Goal: Task Accomplishment & Management: Manage account settings

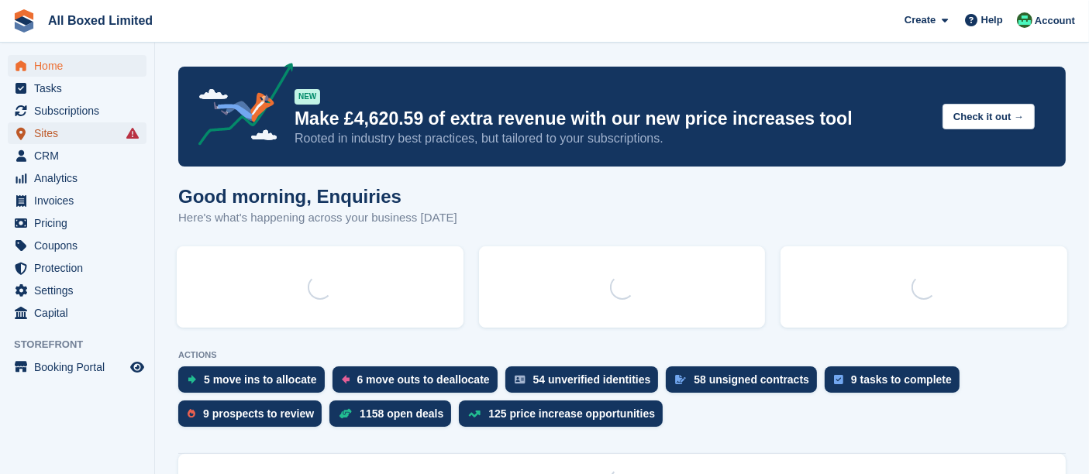
click at [76, 136] on span "Sites" at bounding box center [80, 133] width 93 height 22
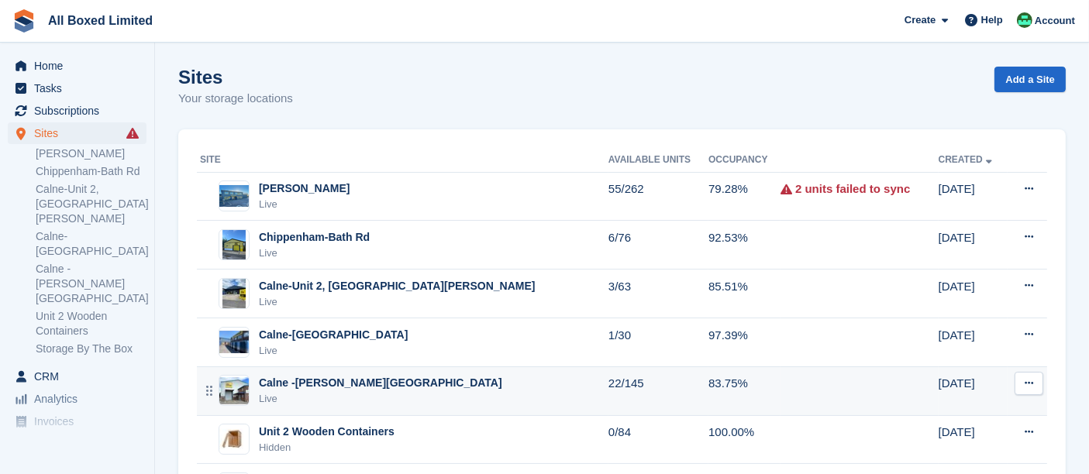
click at [317, 377] on div "Calne -[PERSON_NAME][GEOGRAPHIC_DATA]" at bounding box center [380, 383] width 243 height 16
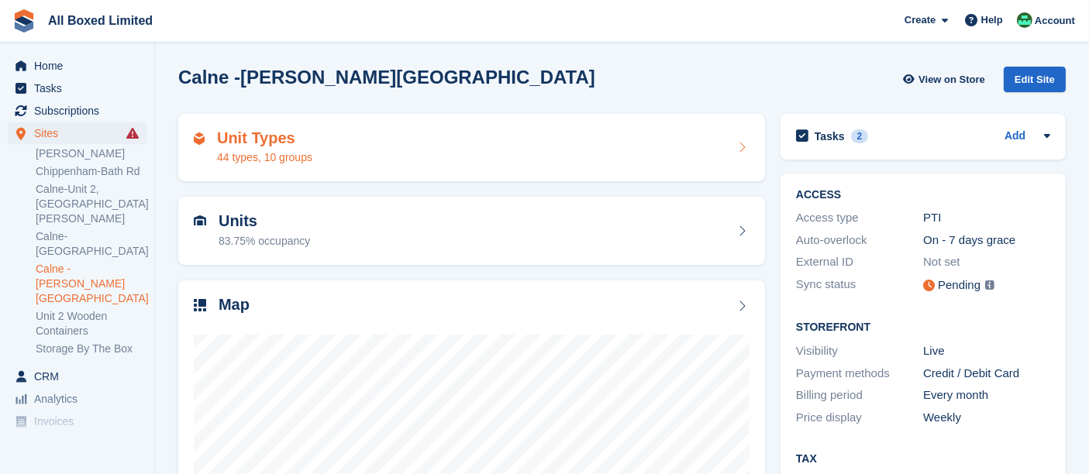
click at [310, 153] on div "44 types, 10 groups" at bounding box center [264, 158] width 95 height 16
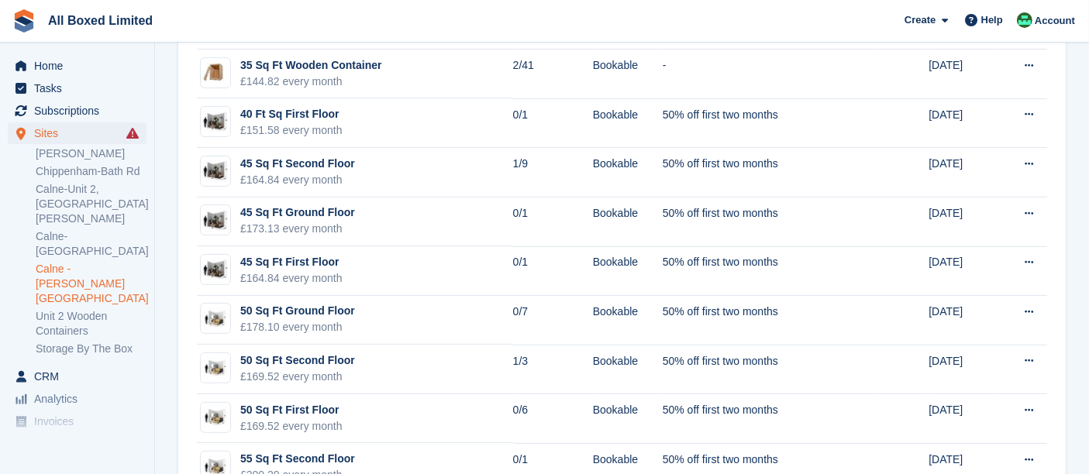
scroll to position [654, 0]
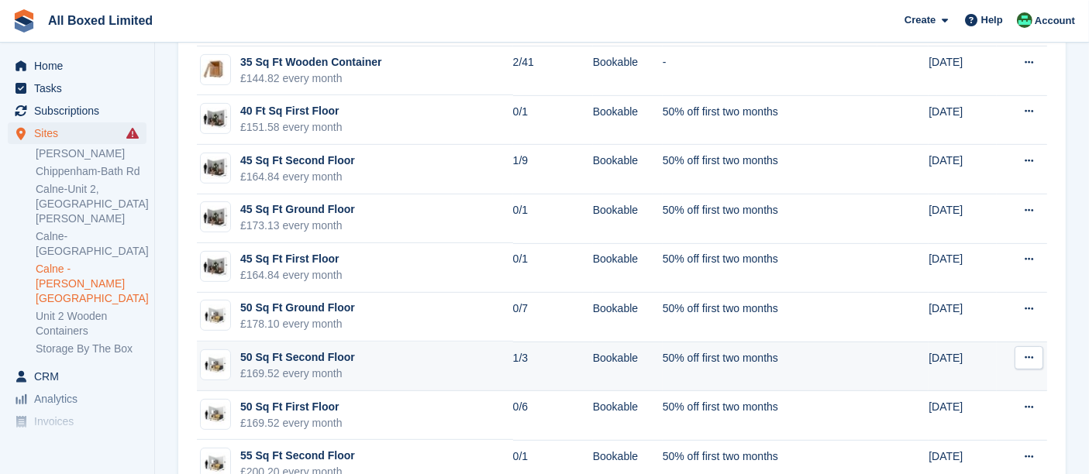
click at [357, 357] on td "50 Sq Ft Second Floor £169.52 every month" at bounding box center [355, 367] width 316 height 50
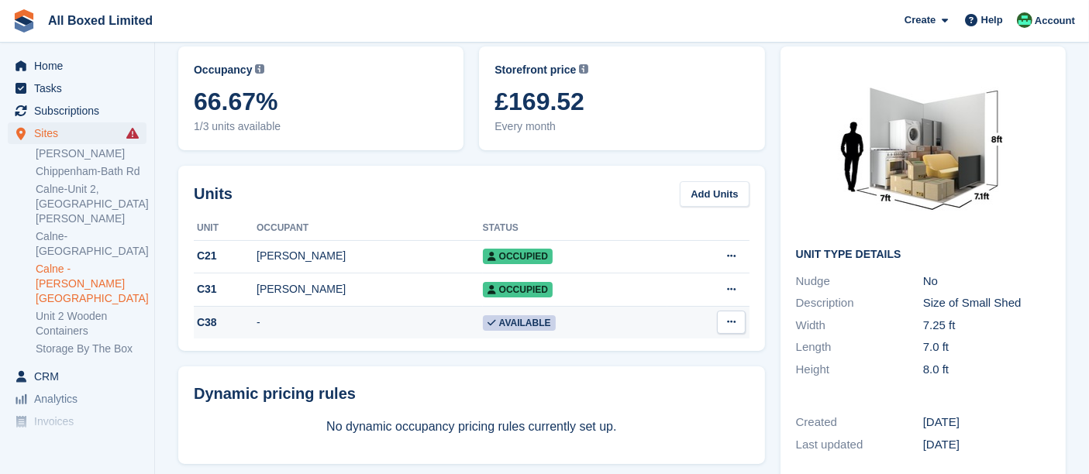
scroll to position [103, 0]
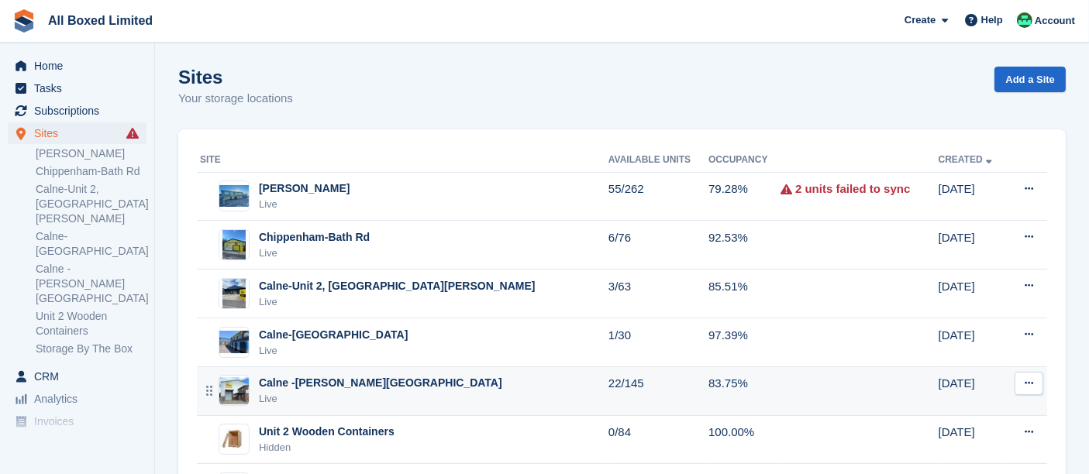
click at [333, 375] on div "Calne -[PERSON_NAME][GEOGRAPHIC_DATA]" at bounding box center [380, 383] width 243 height 16
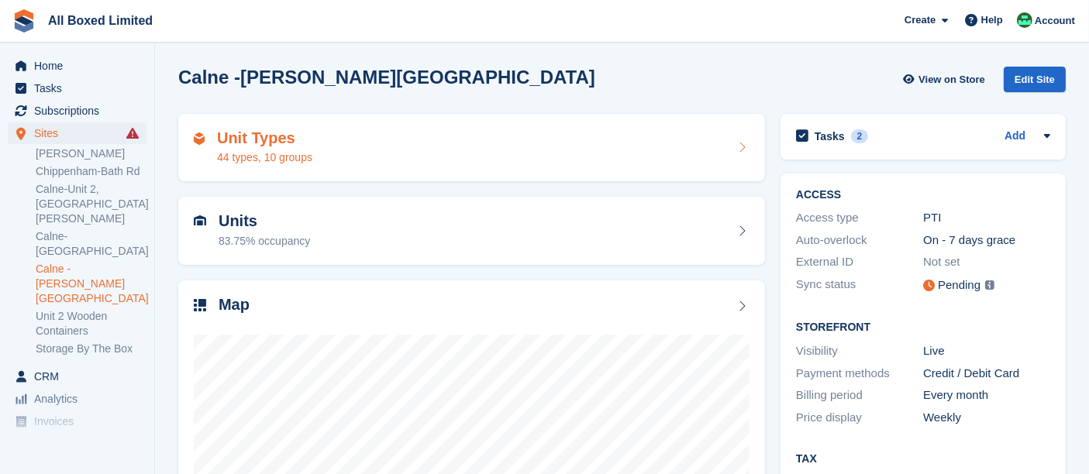
click at [351, 176] on div "Unit Types 44 types, 10 groups" at bounding box center [471, 148] width 587 height 68
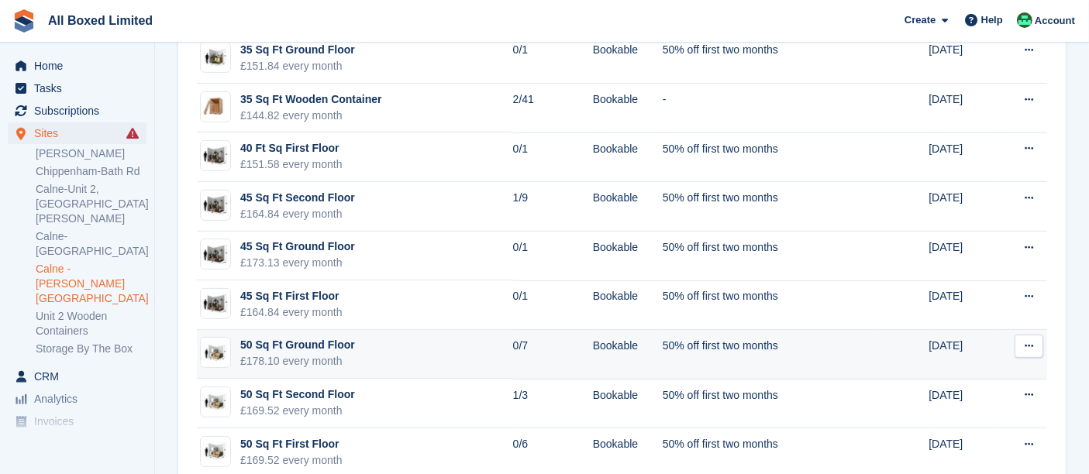
scroll to position [620, 0]
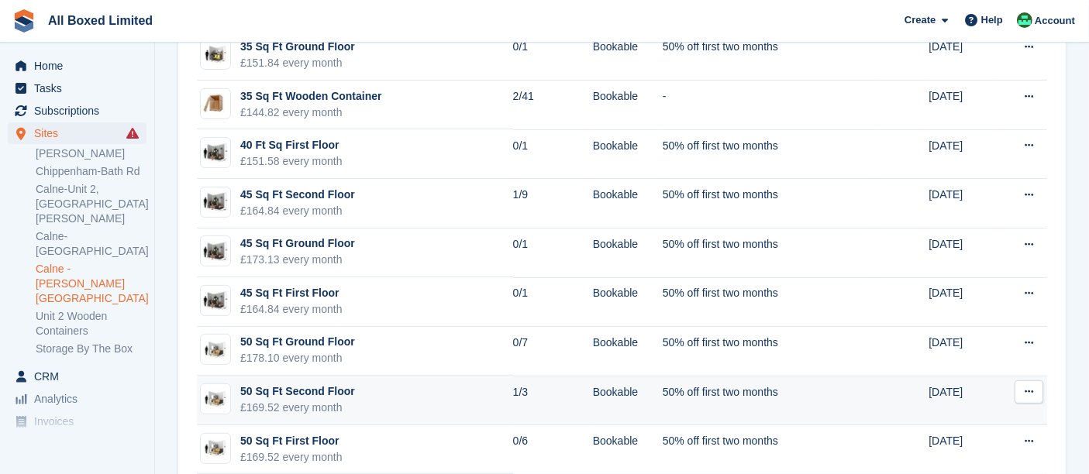
click at [314, 400] on div "£169.52 every month" at bounding box center [297, 408] width 115 height 16
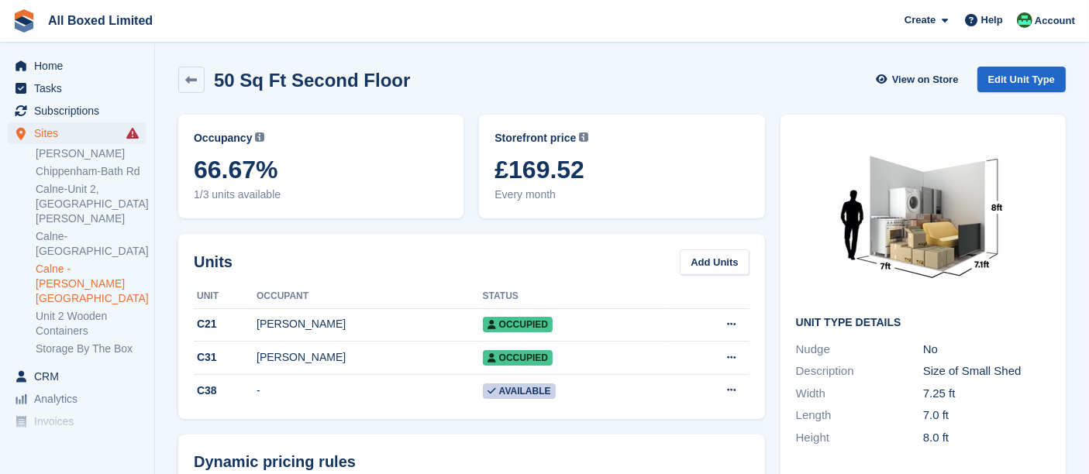
click at [314, 397] on td "-" at bounding box center [370, 390] width 226 height 33
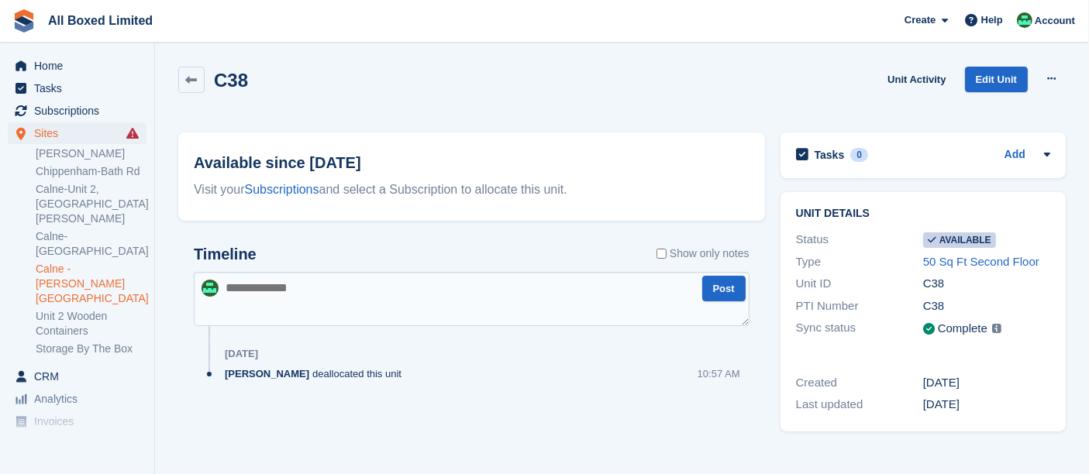
drag, startPoint x: 0, startPoint y: 0, endPoint x: 305, endPoint y: 398, distance: 501.4
click at [305, 398] on div "Timeline Show only notes Post 31 Jul Sandie Mills deallocated this unit 10:57 AM" at bounding box center [471, 329] width 587 height 198
click at [534, 381] on div "Sandie Mills deallocated this unit 10:57 AM" at bounding box center [487, 380] width 525 height 27
click at [925, 69] on link "Unit Activity" at bounding box center [916, 80] width 71 height 26
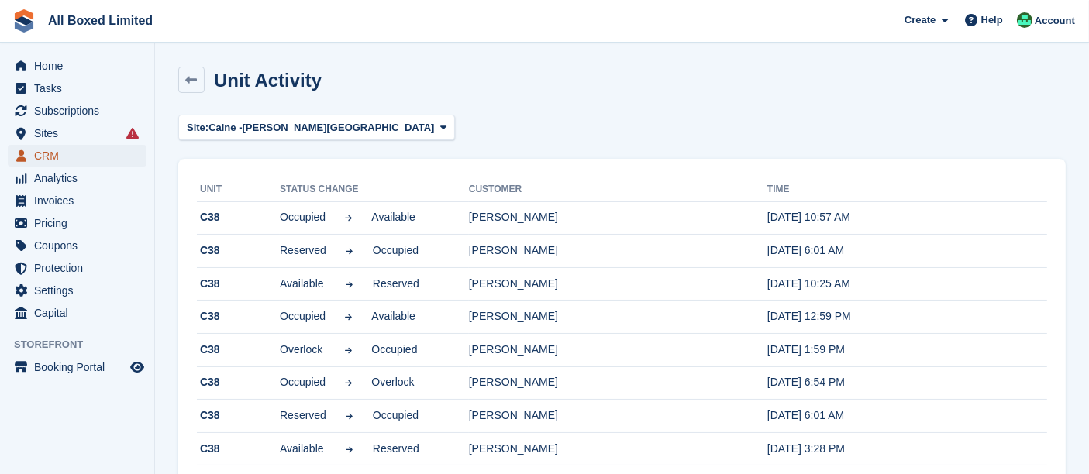
click at [68, 160] on span "CRM" at bounding box center [80, 156] width 93 height 22
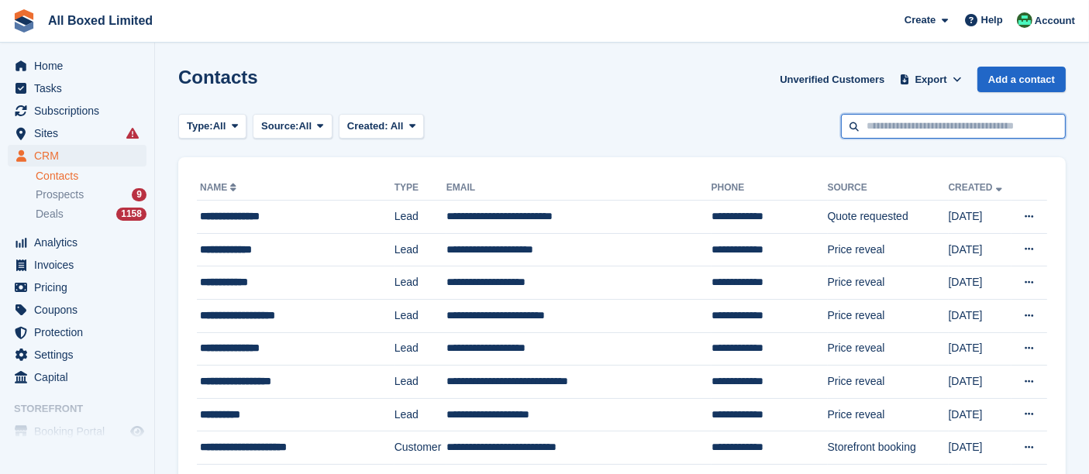
click at [897, 136] on input "text" at bounding box center [953, 127] width 225 height 26
type input "**********"
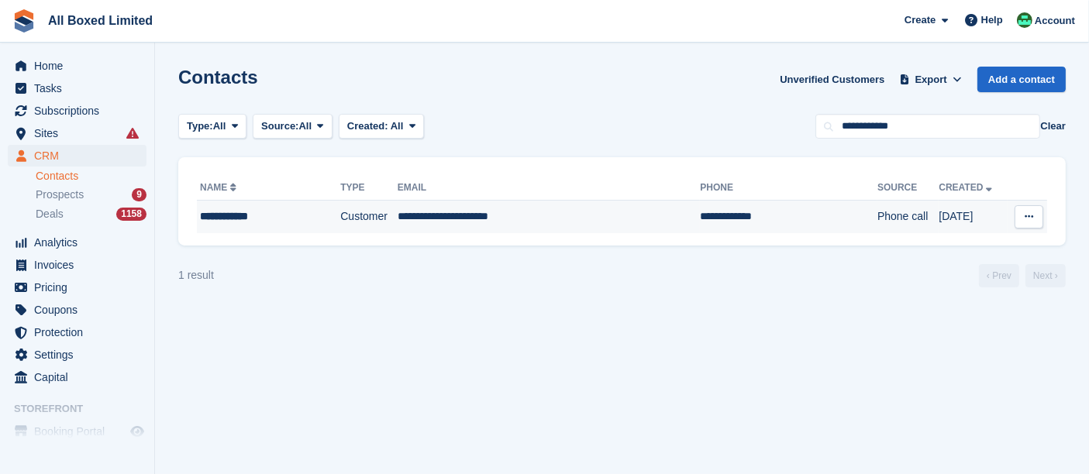
click at [244, 218] on div "**********" at bounding box center [257, 217] width 115 height 16
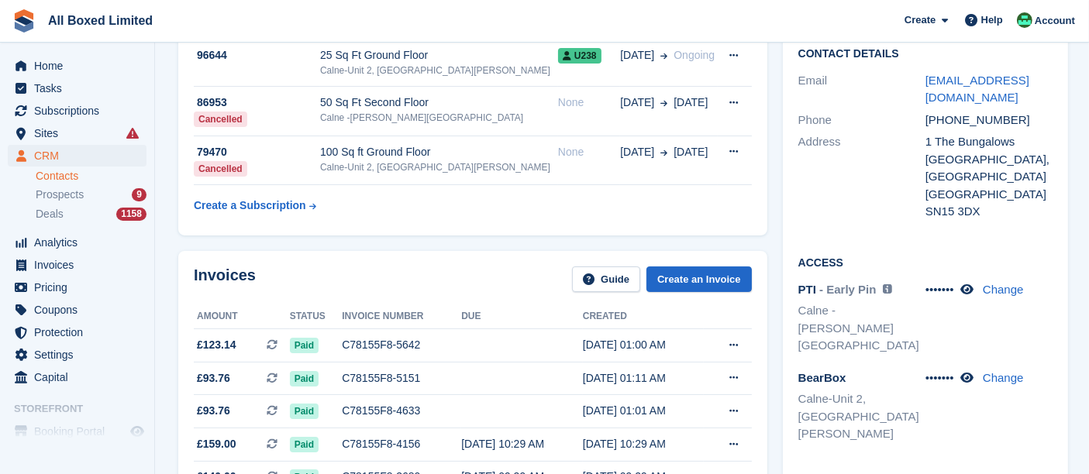
scroll to position [124, 0]
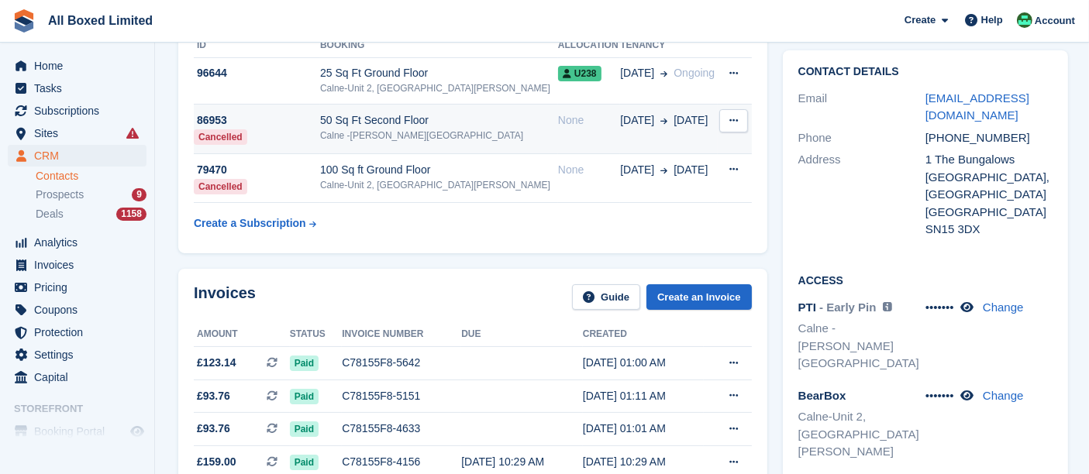
click at [429, 129] on div "Calne -[PERSON_NAME][GEOGRAPHIC_DATA]" at bounding box center [439, 136] width 238 height 14
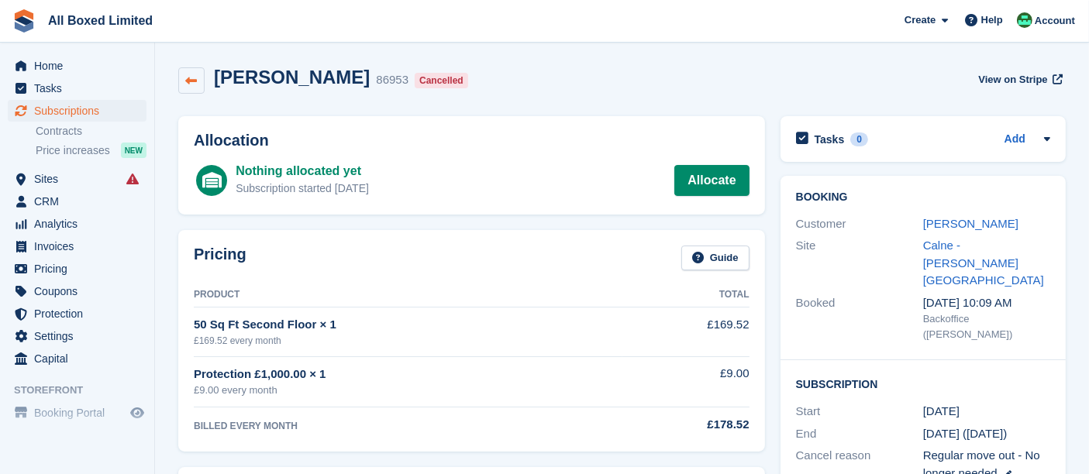
click at [185, 71] on link at bounding box center [191, 80] width 26 height 26
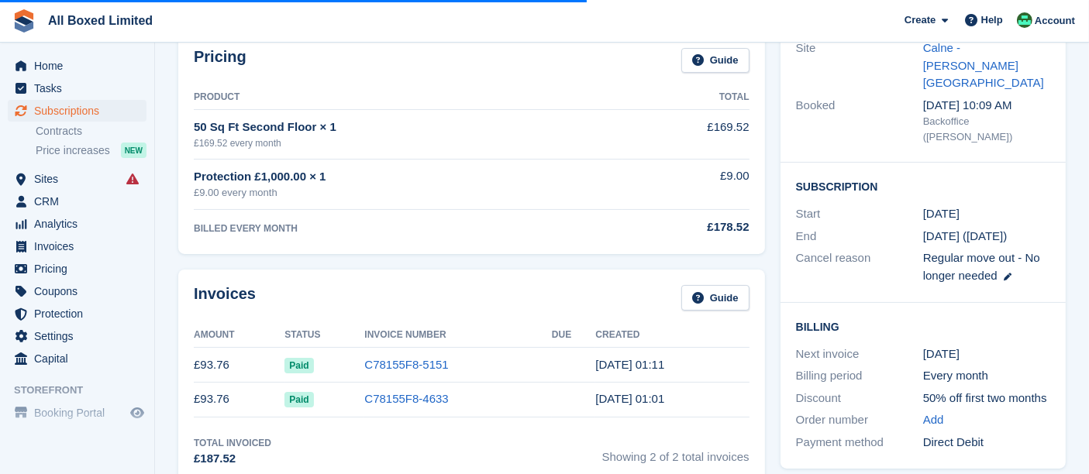
scroll to position [197, 0]
click at [70, 179] on span "Sites" at bounding box center [80, 179] width 93 height 22
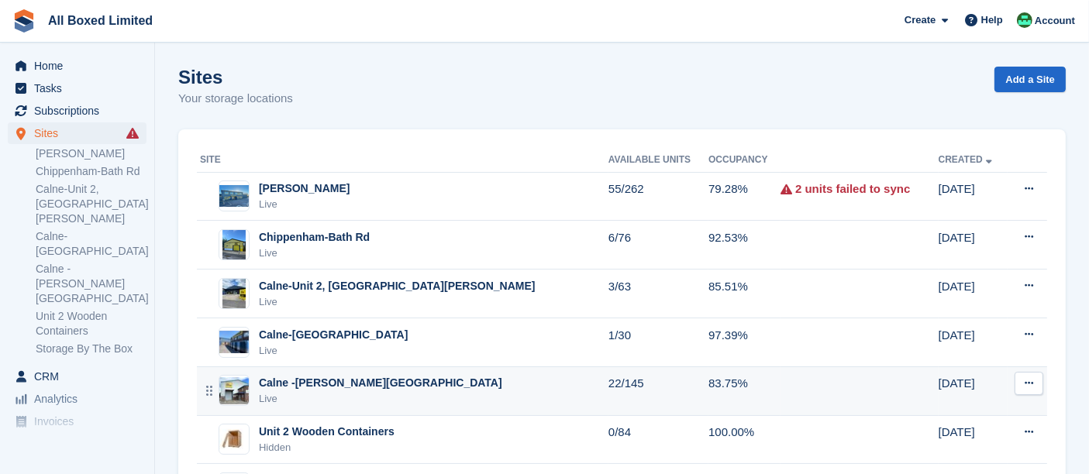
click at [334, 381] on div "Calne -[PERSON_NAME][GEOGRAPHIC_DATA]" at bounding box center [380, 383] width 243 height 16
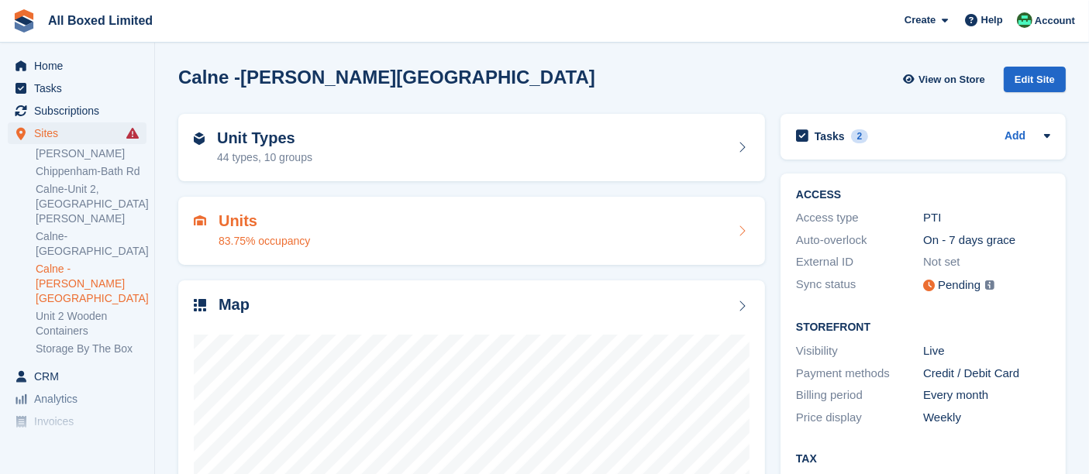
click at [298, 244] on div "83.75% occupancy" at bounding box center [264, 241] width 91 height 16
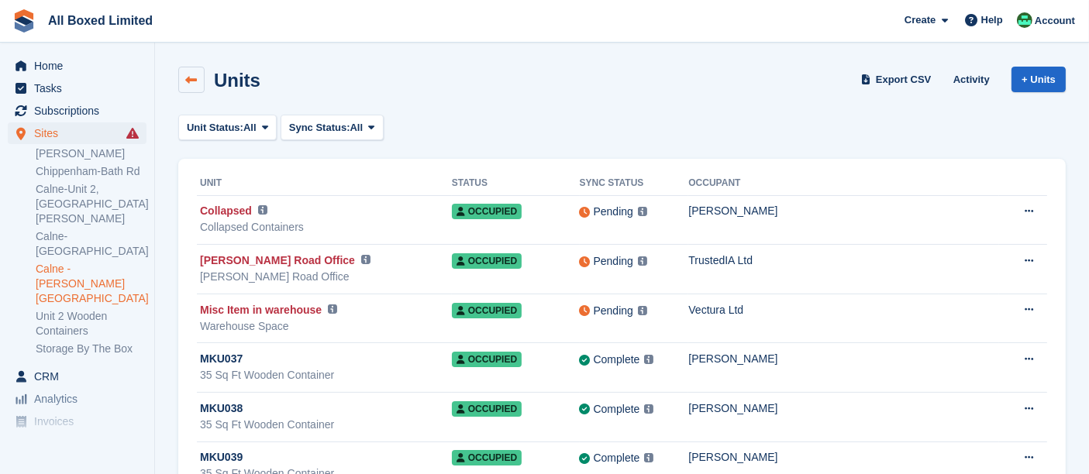
click at [183, 79] on link at bounding box center [191, 80] width 26 height 26
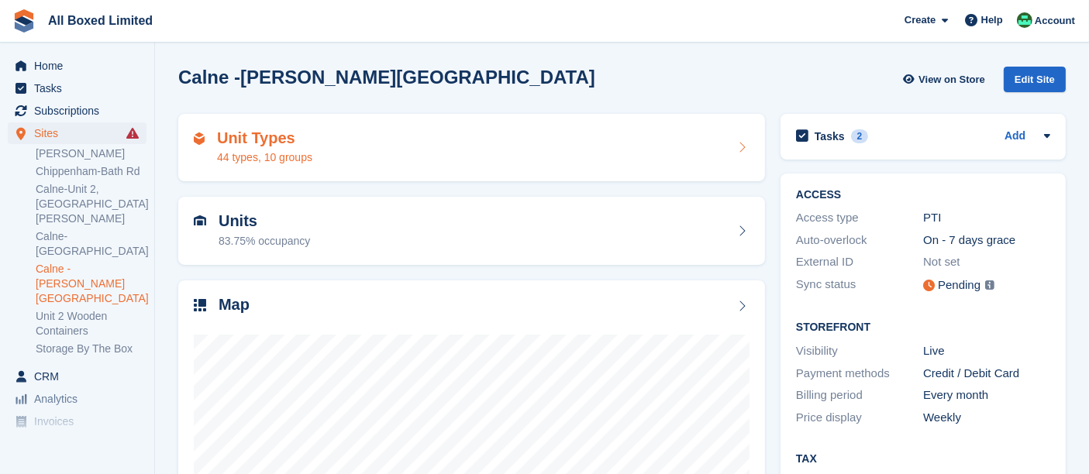
click at [280, 146] on h2 "Unit Types" at bounding box center [264, 138] width 95 height 18
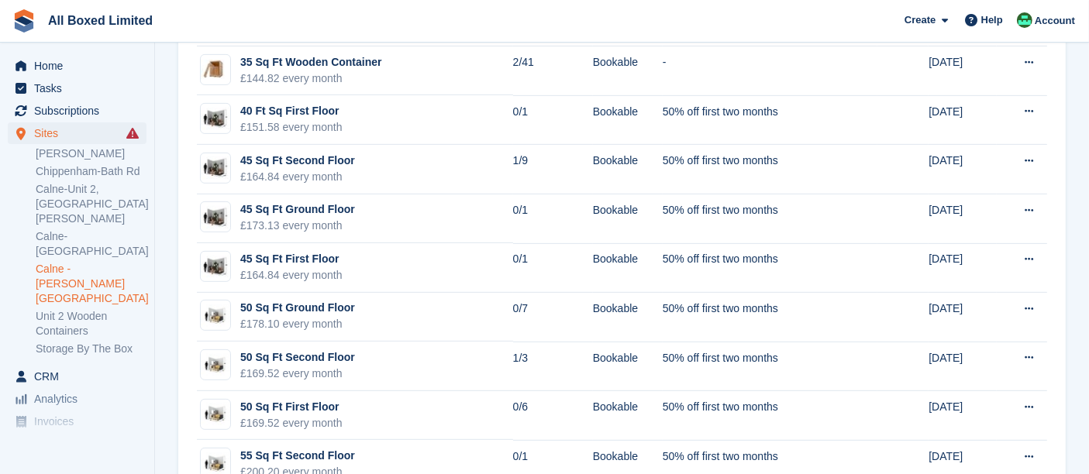
scroll to position [688, 0]
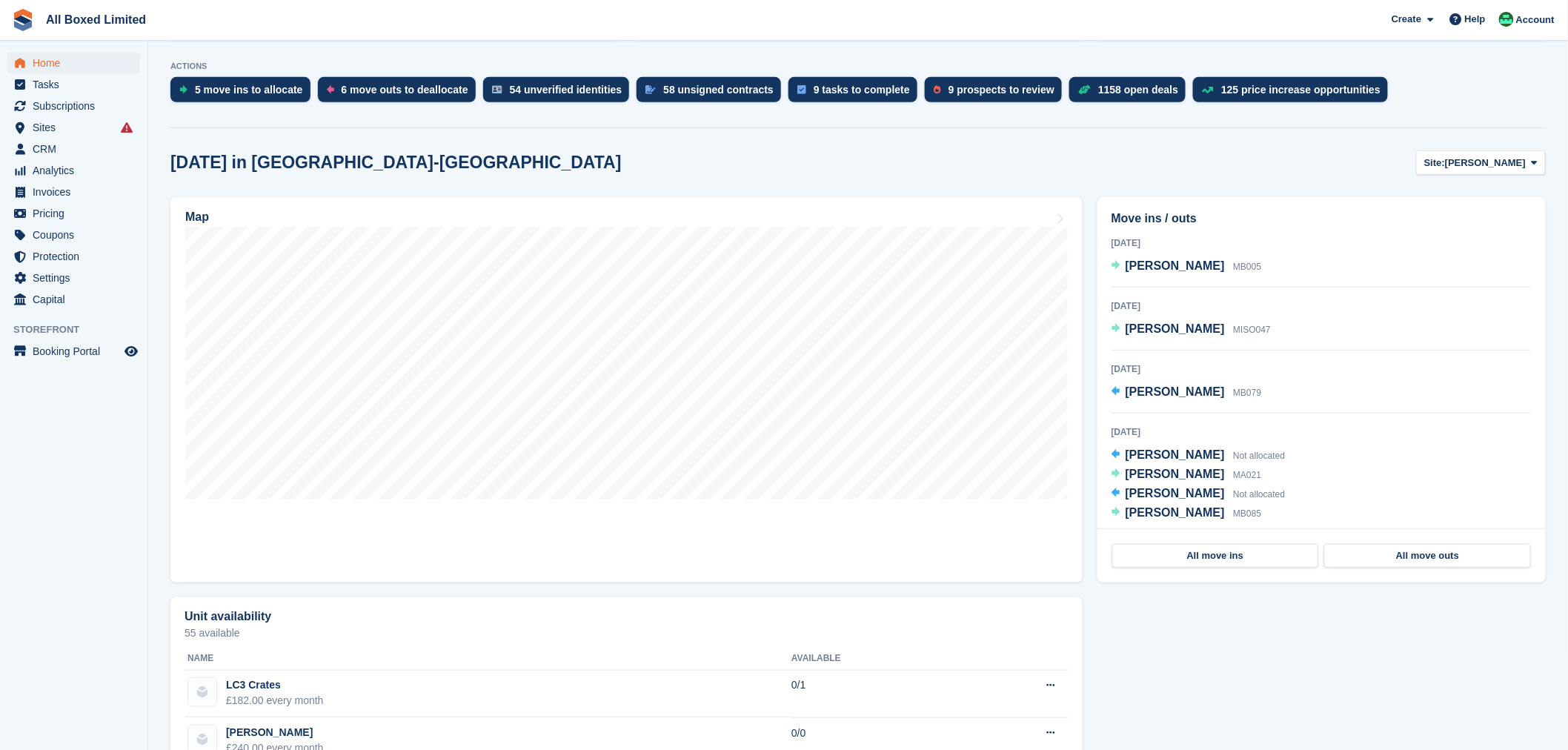
scroll to position [329, 0]
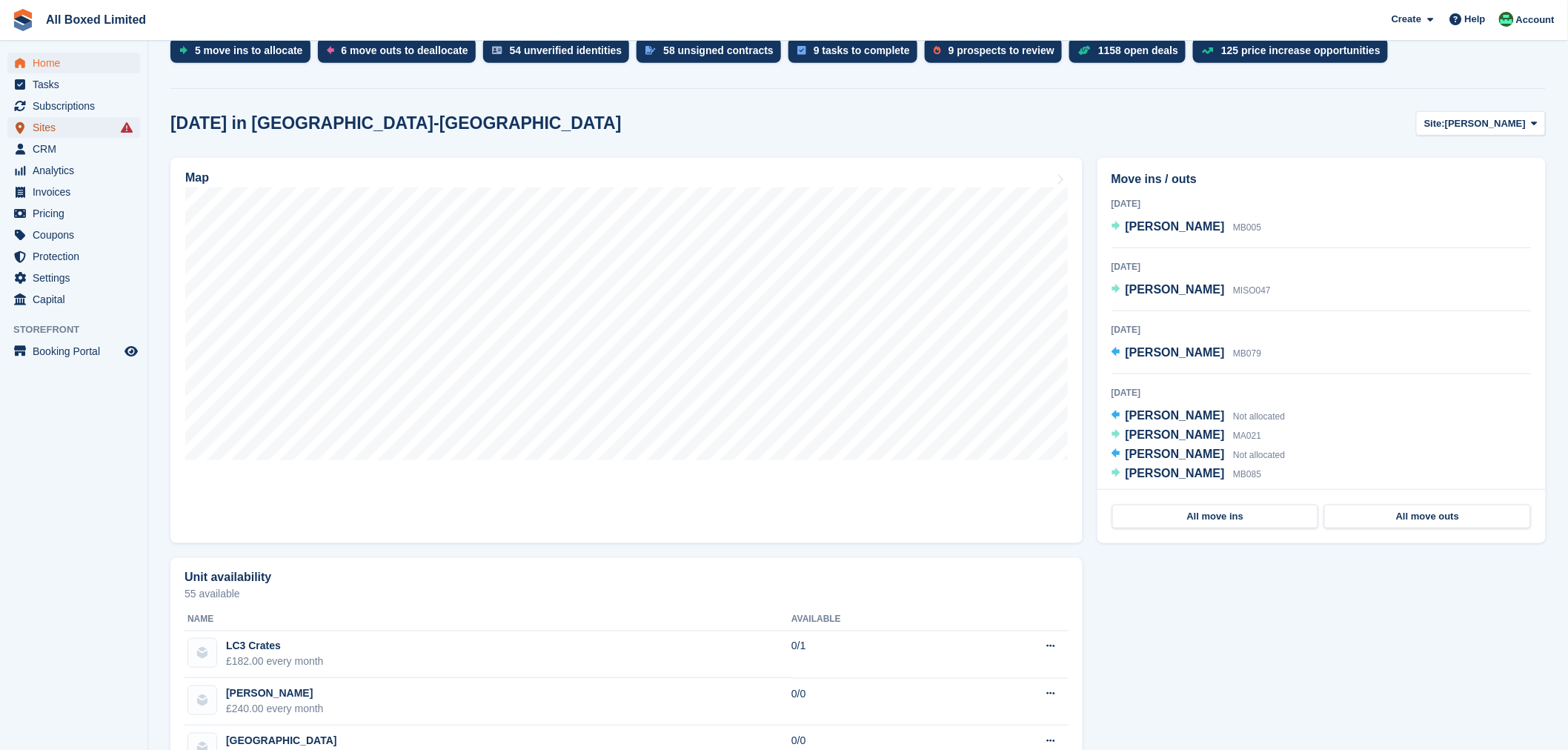
click at [61, 132] on span "Sites" at bounding box center [76, 127] width 89 height 21
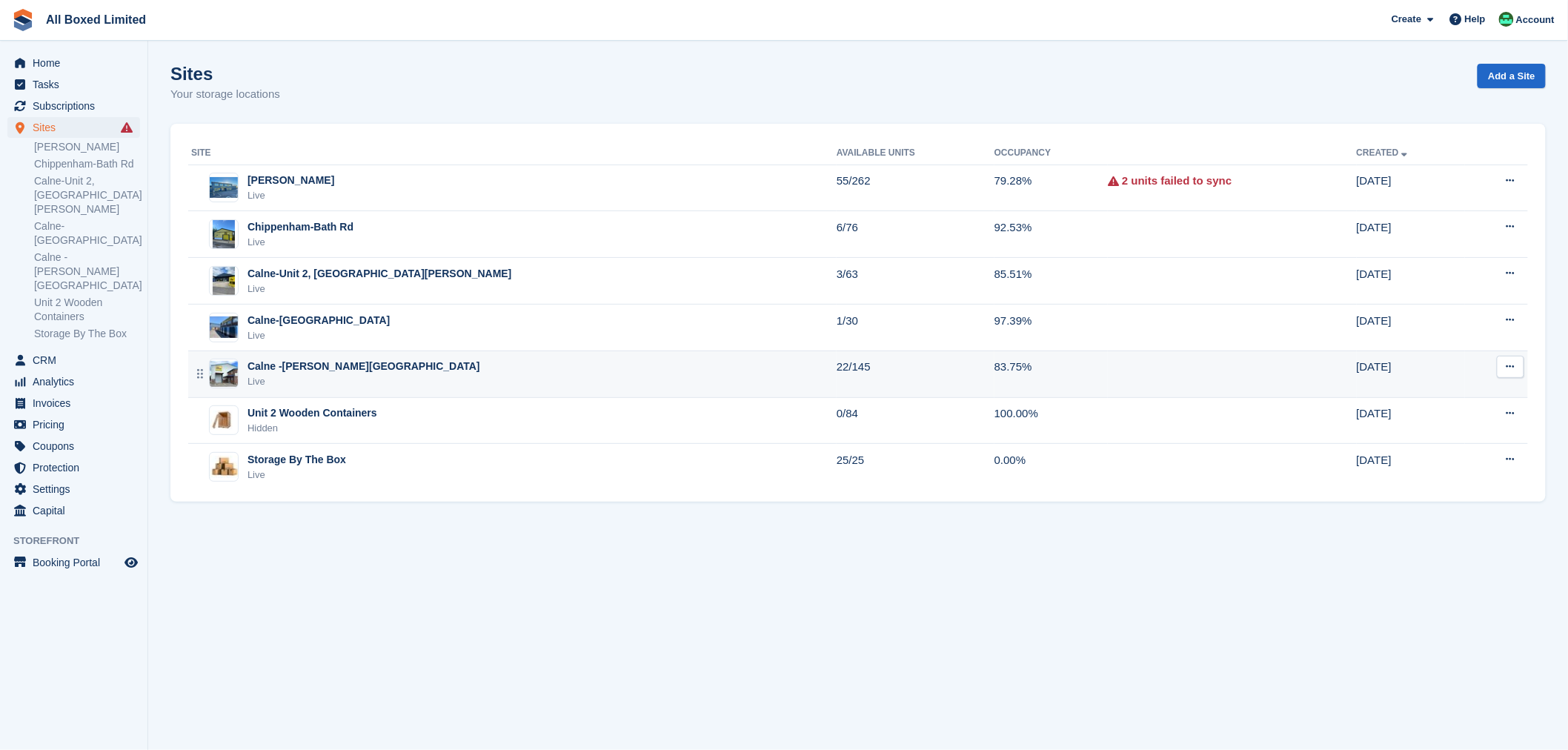
click at [324, 364] on div "Calne -[PERSON_NAME][GEOGRAPHIC_DATA]" at bounding box center [363, 366] width 232 height 15
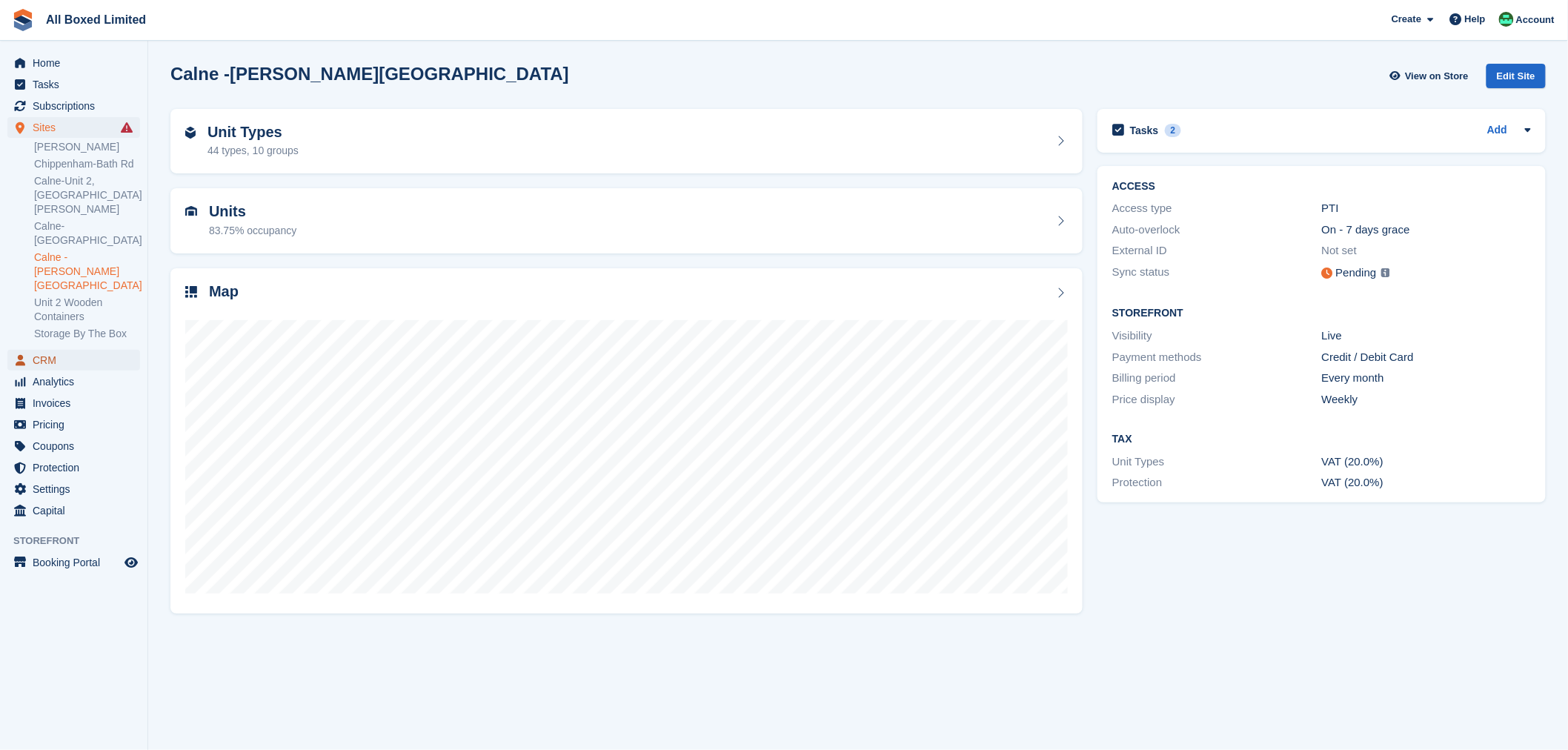
click at [65, 350] on span "CRM" at bounding box center [76, 361] width 89 height 21
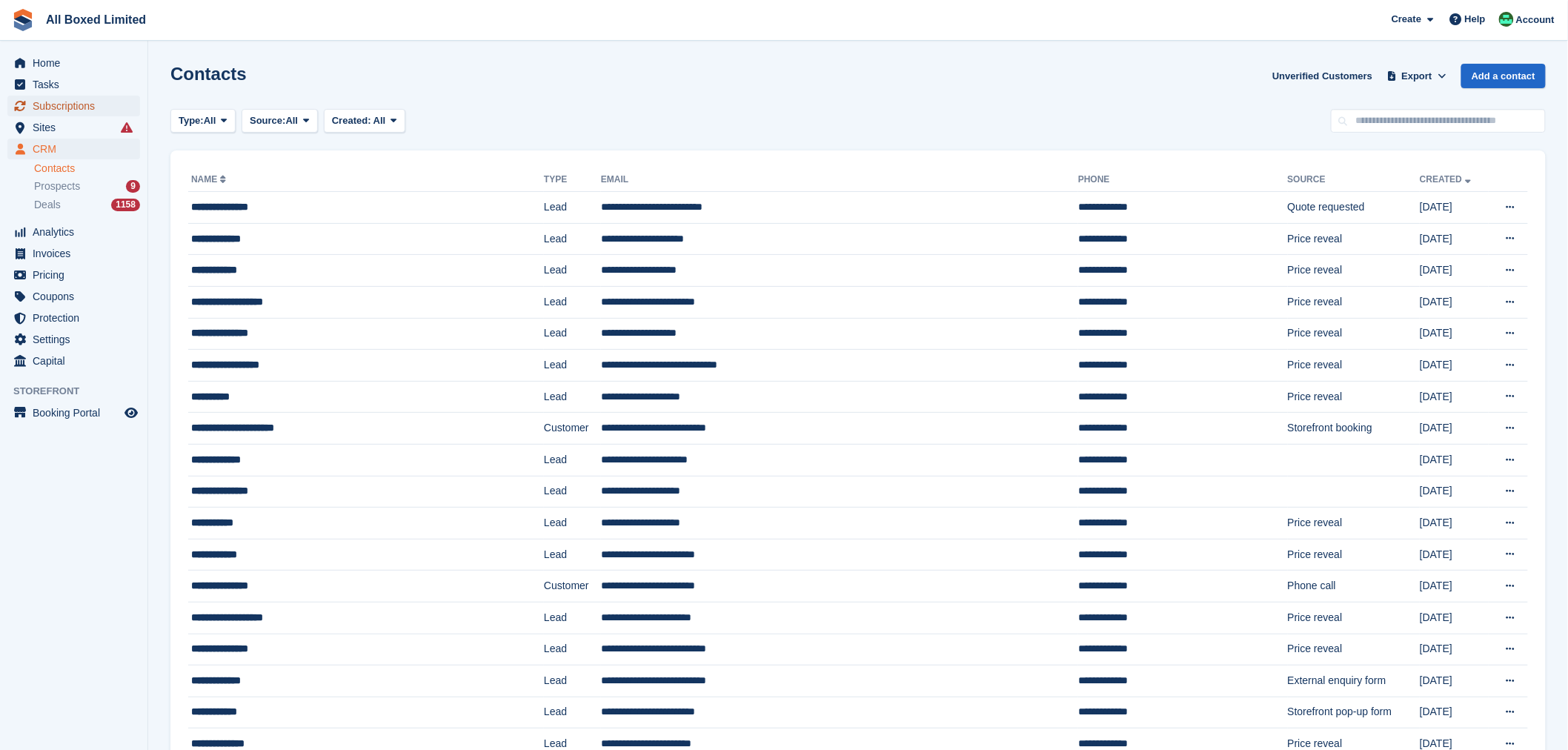
click at [62, 109] on span "Subscriptions" at bounding box center [76, 106] width 89 height 21
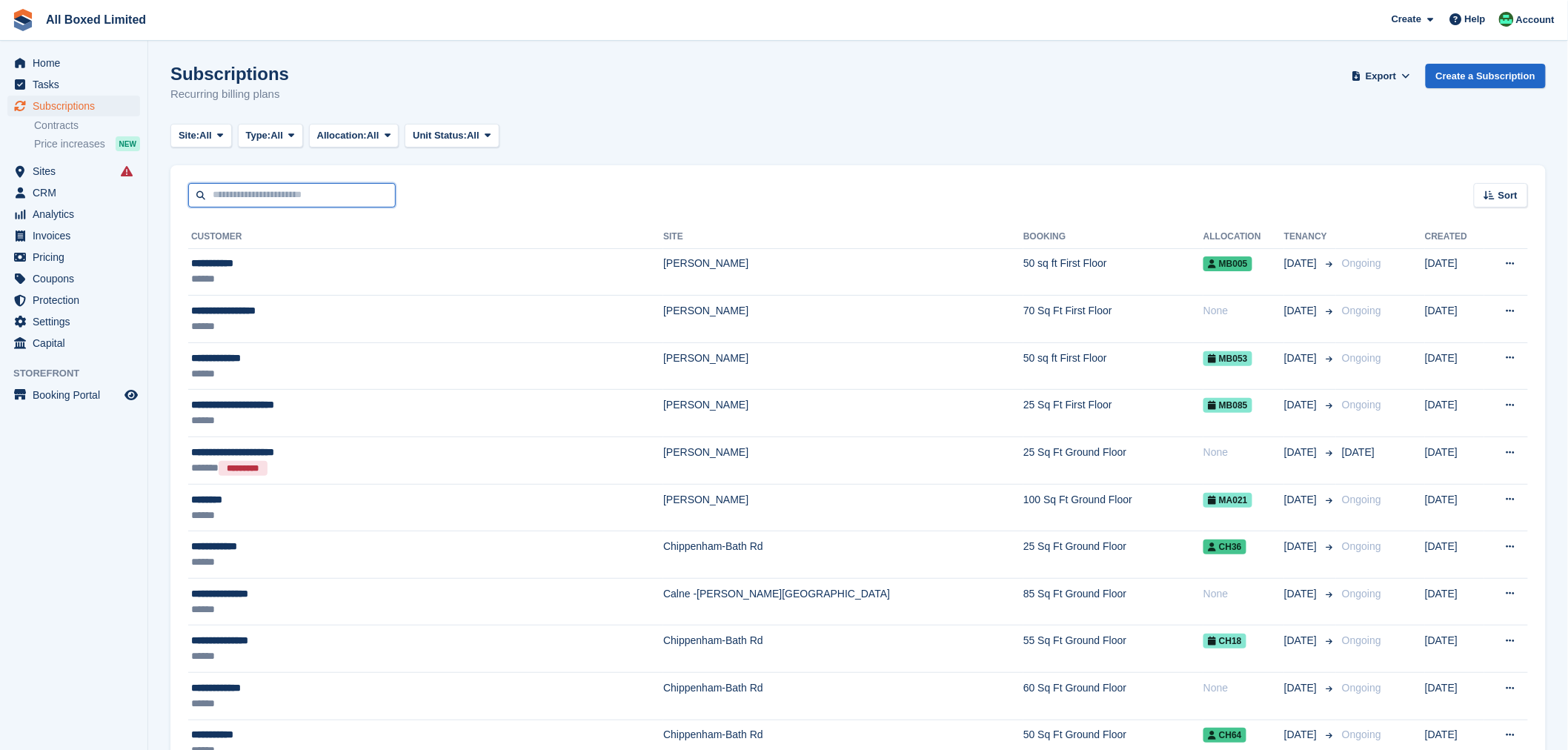
click at [286, 203] on input "text" at bounding box center [292, 195] width 207 height 25
type input "****"
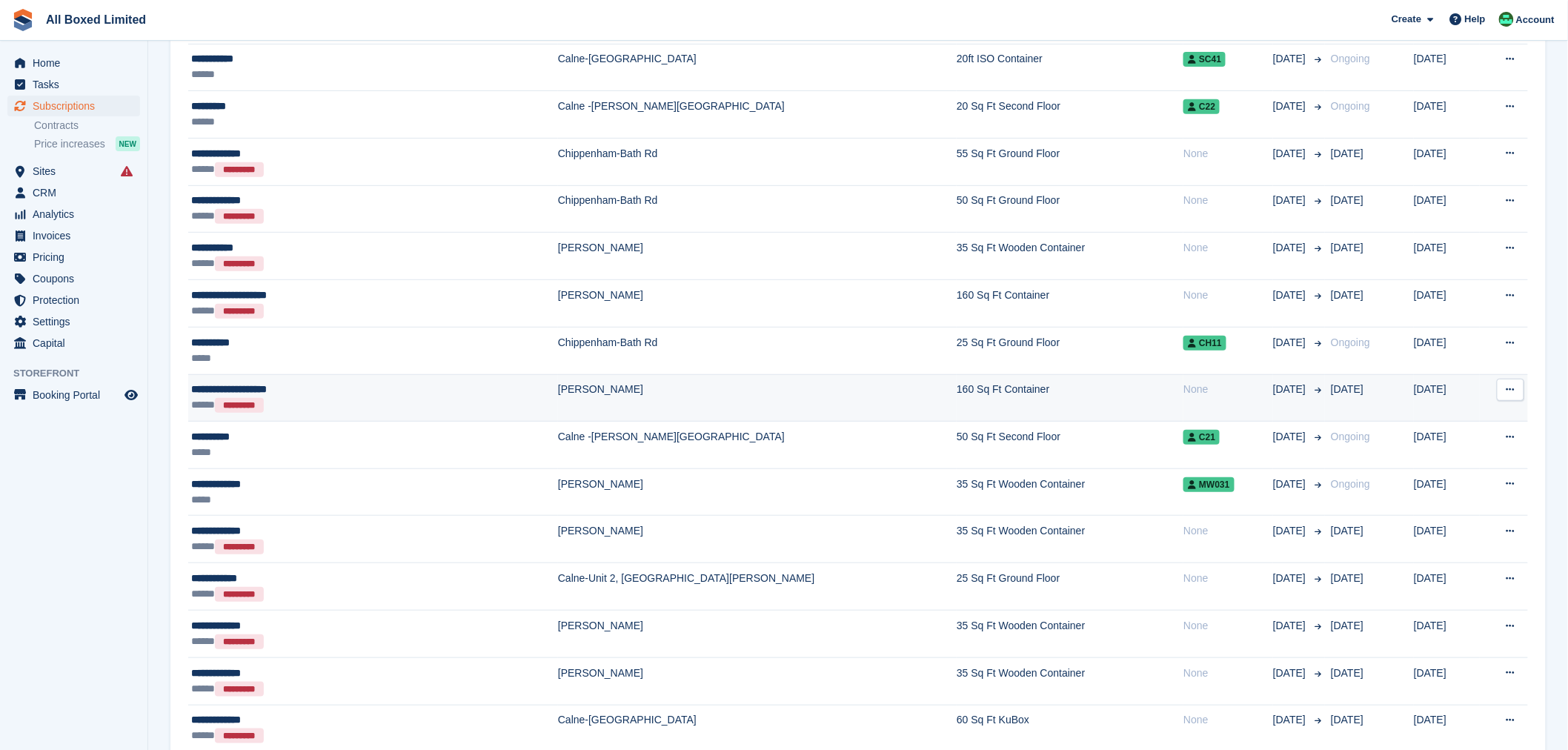
scroll to position [247, 0]
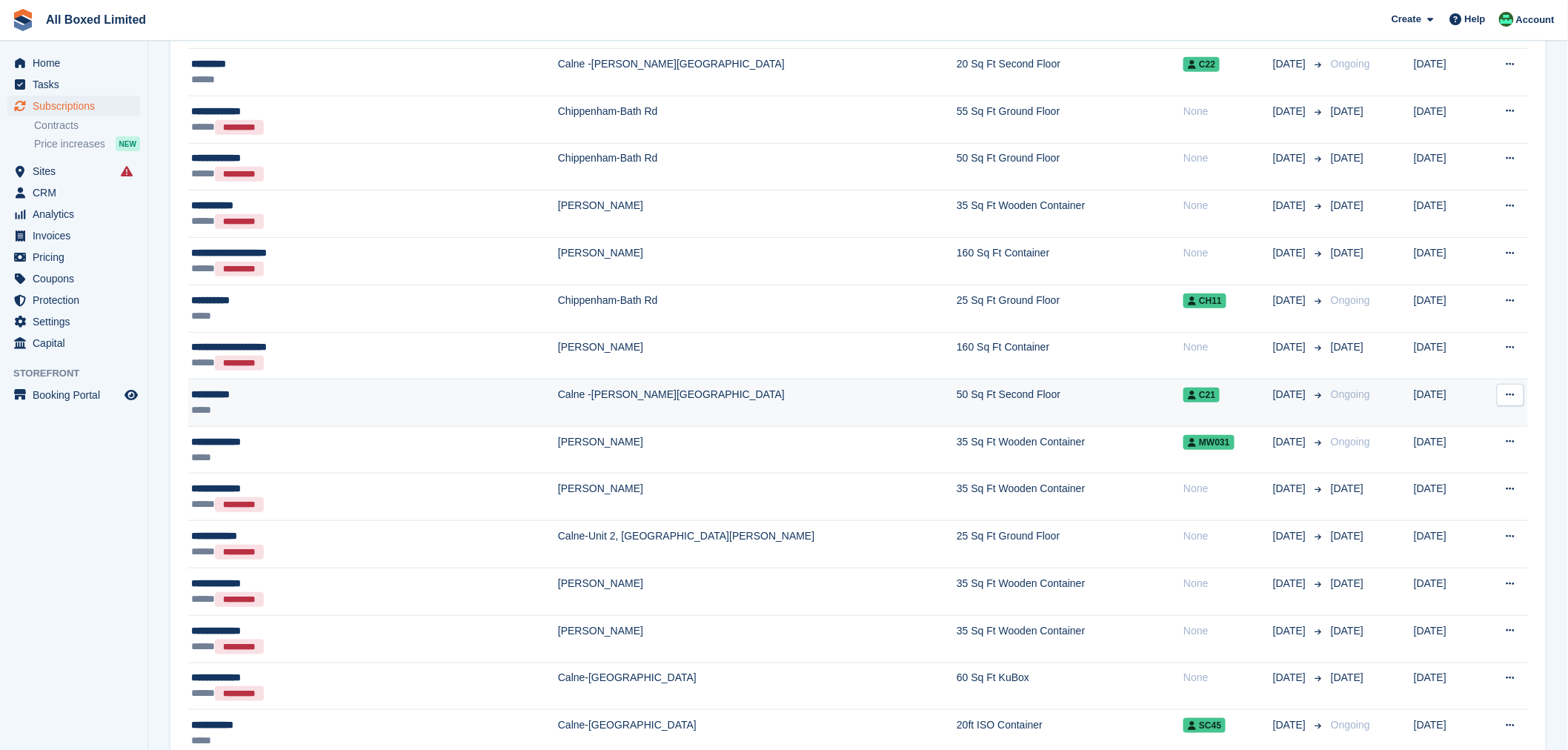
click at [235, 399] on div "**********" at bounding box center [309, 395] width 235 height 15
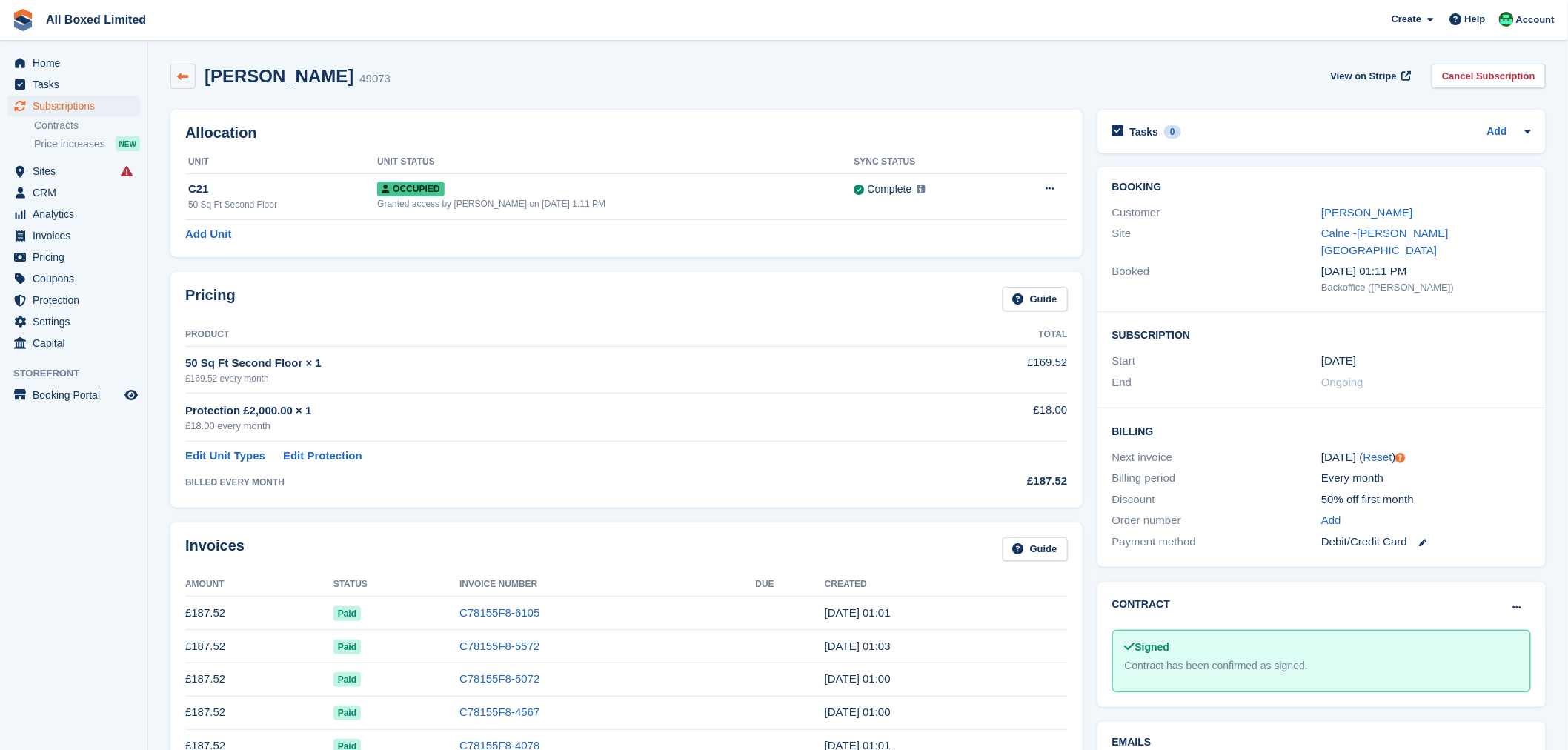
click at [179, 77] on icon at bounding box center [184, 77] width 11 height 11
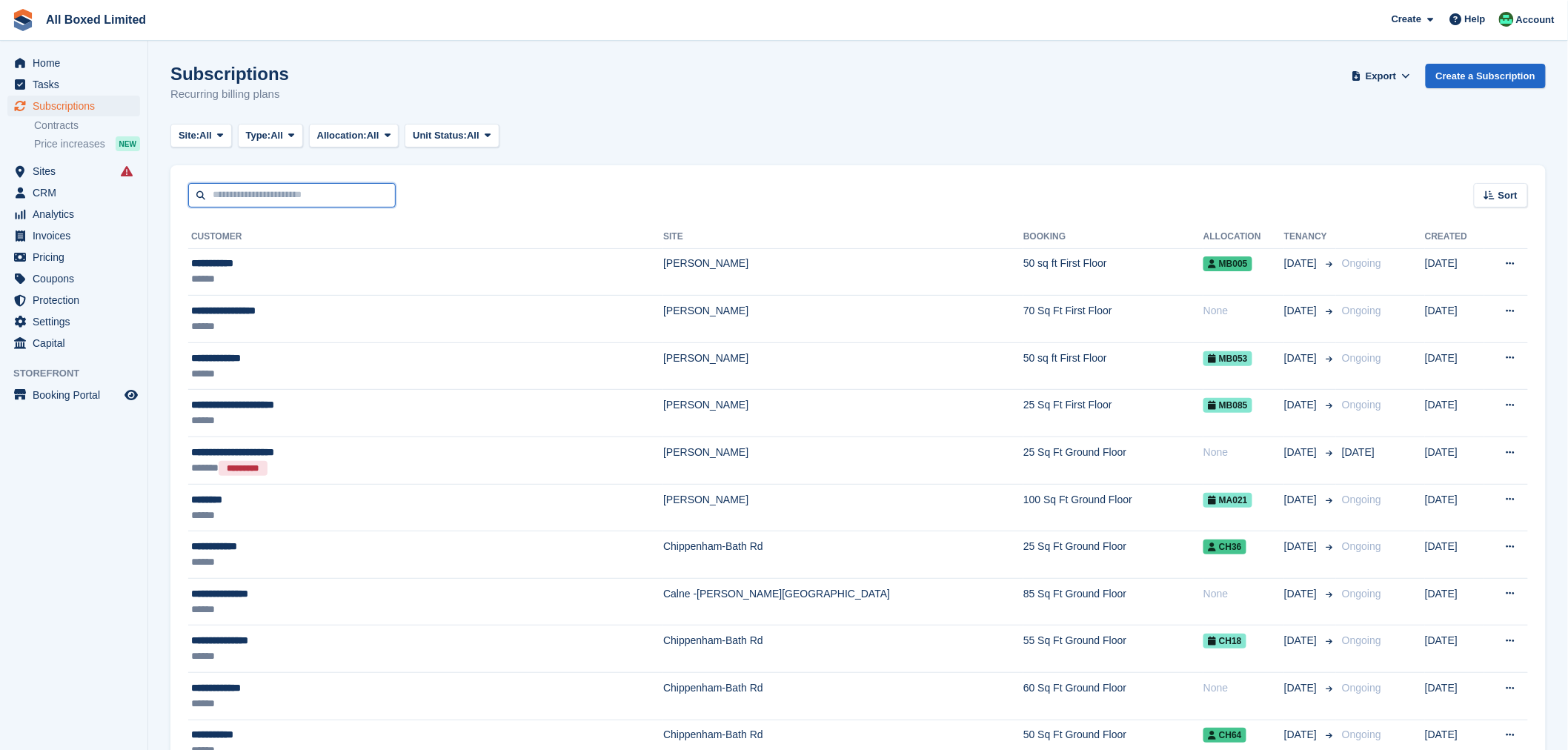
click at [269, 199] on input "text" at bounding box center [292, 195] width 207 height 25
type input "**********"
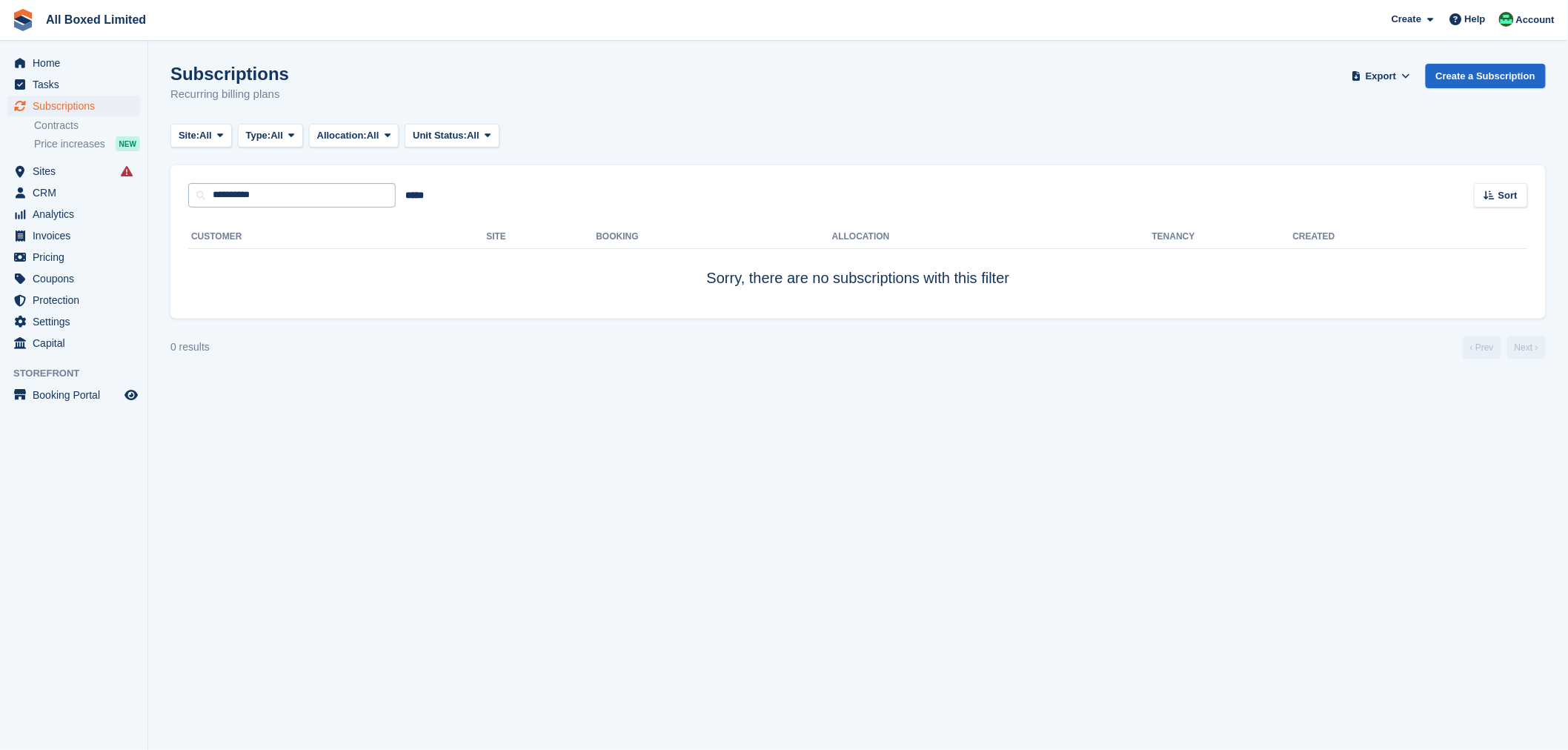
drag, startPoint x: 233, startPoint y: 226, endPoint x: 260, endPoint y: 198, distance: 38.9
click at [255, 203] on div "**********" at bounding box center [858, 242] width 1376 height 153
click at [282, 198] on input "**********" at bounding box center [292, 195] width 207 height 25
type input "**********"
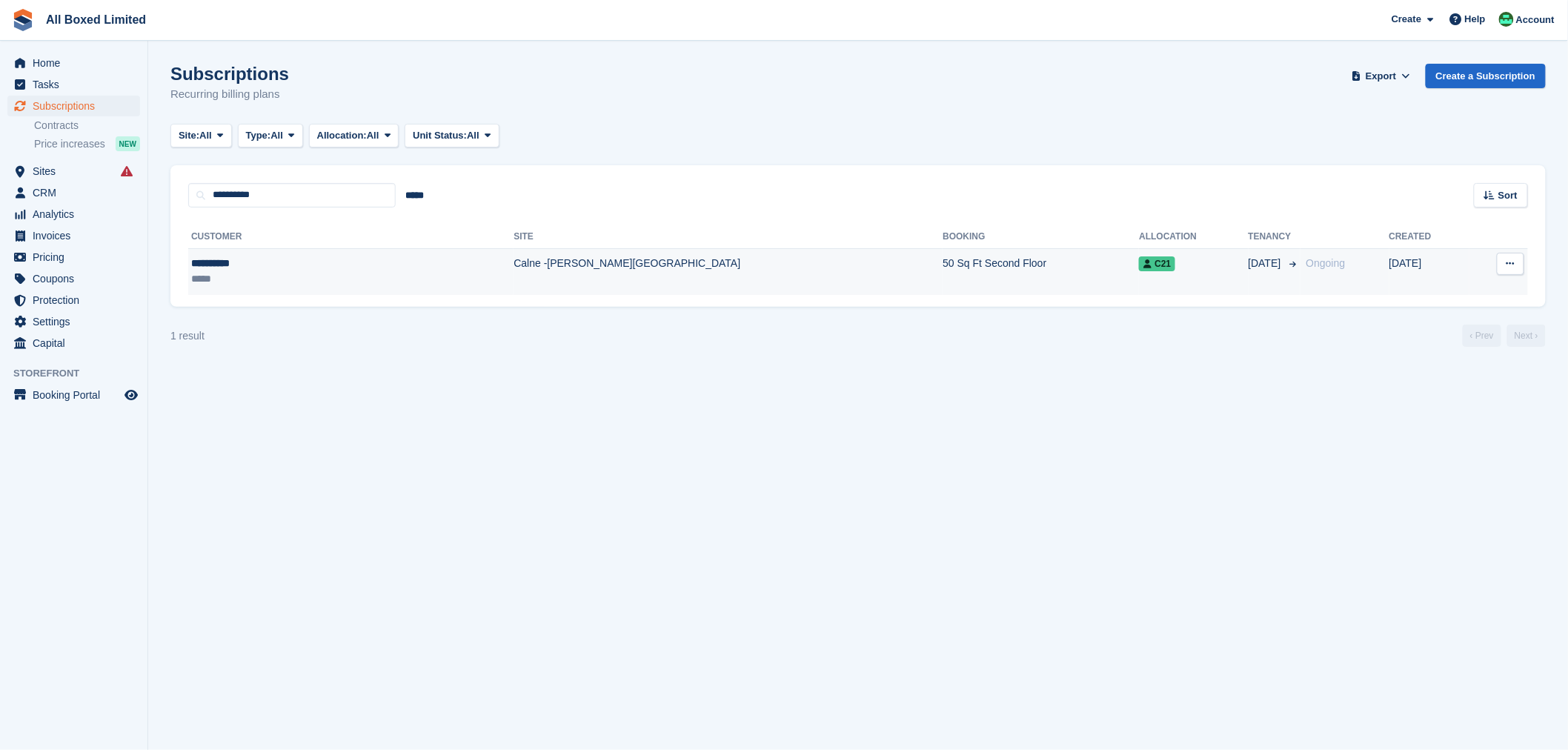
click at [239, 264] on div "**********" at bounding box center [275, 263] width 169 height 15
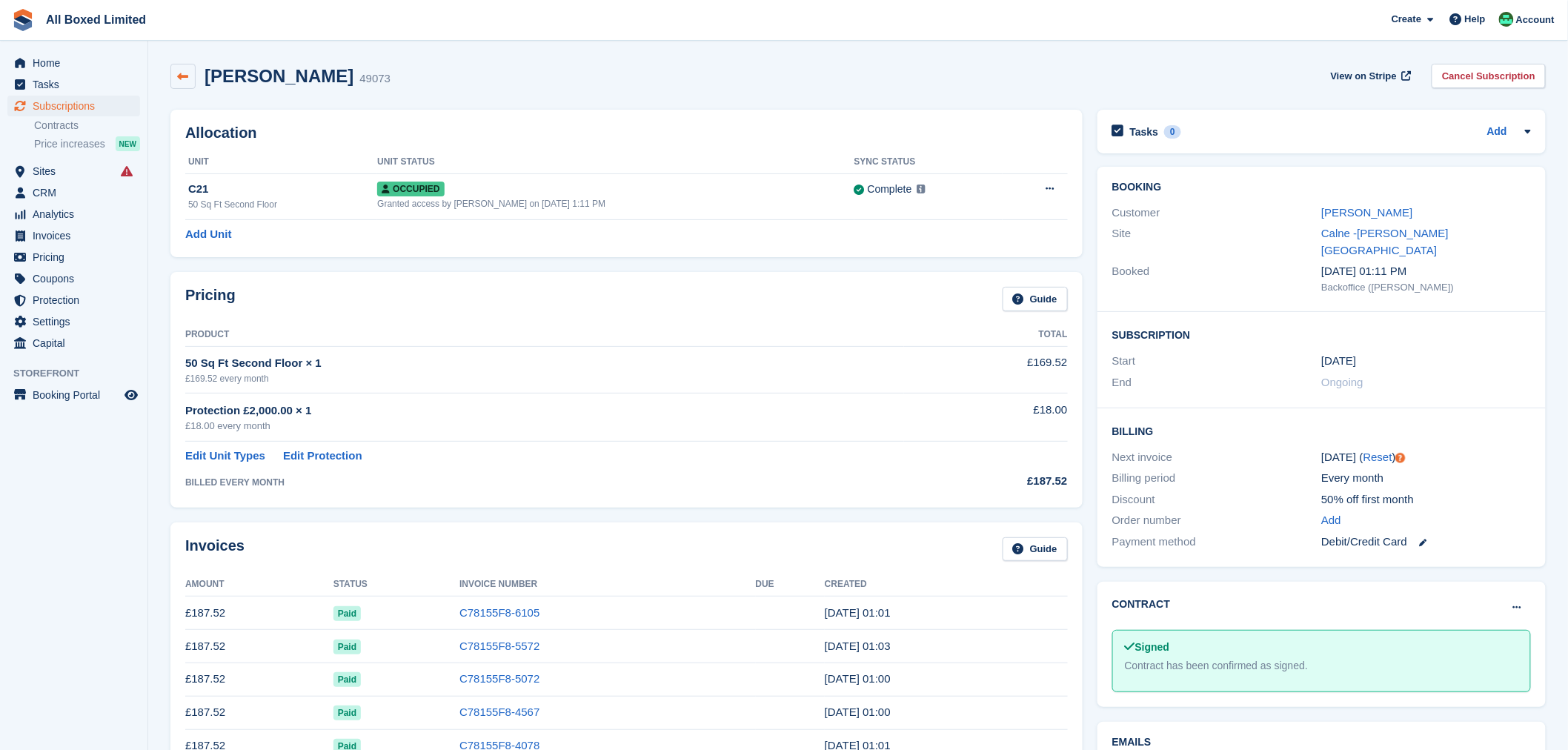
click at [183, 75] on icon at bounding box center [184, 77] width 11 height 11
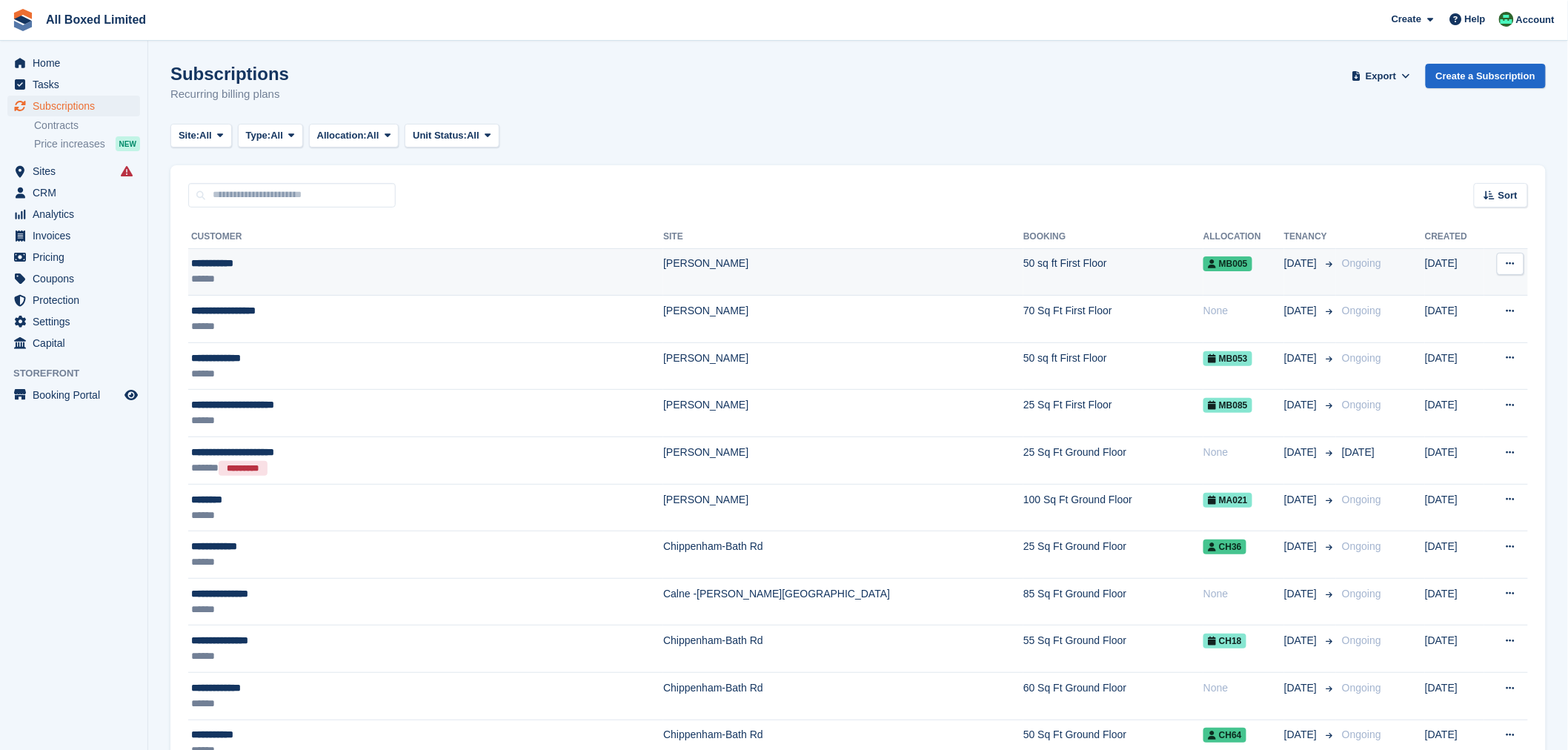
click at [232, 258] on div "**********" at bounding box center [359, 263] width 336 height 15
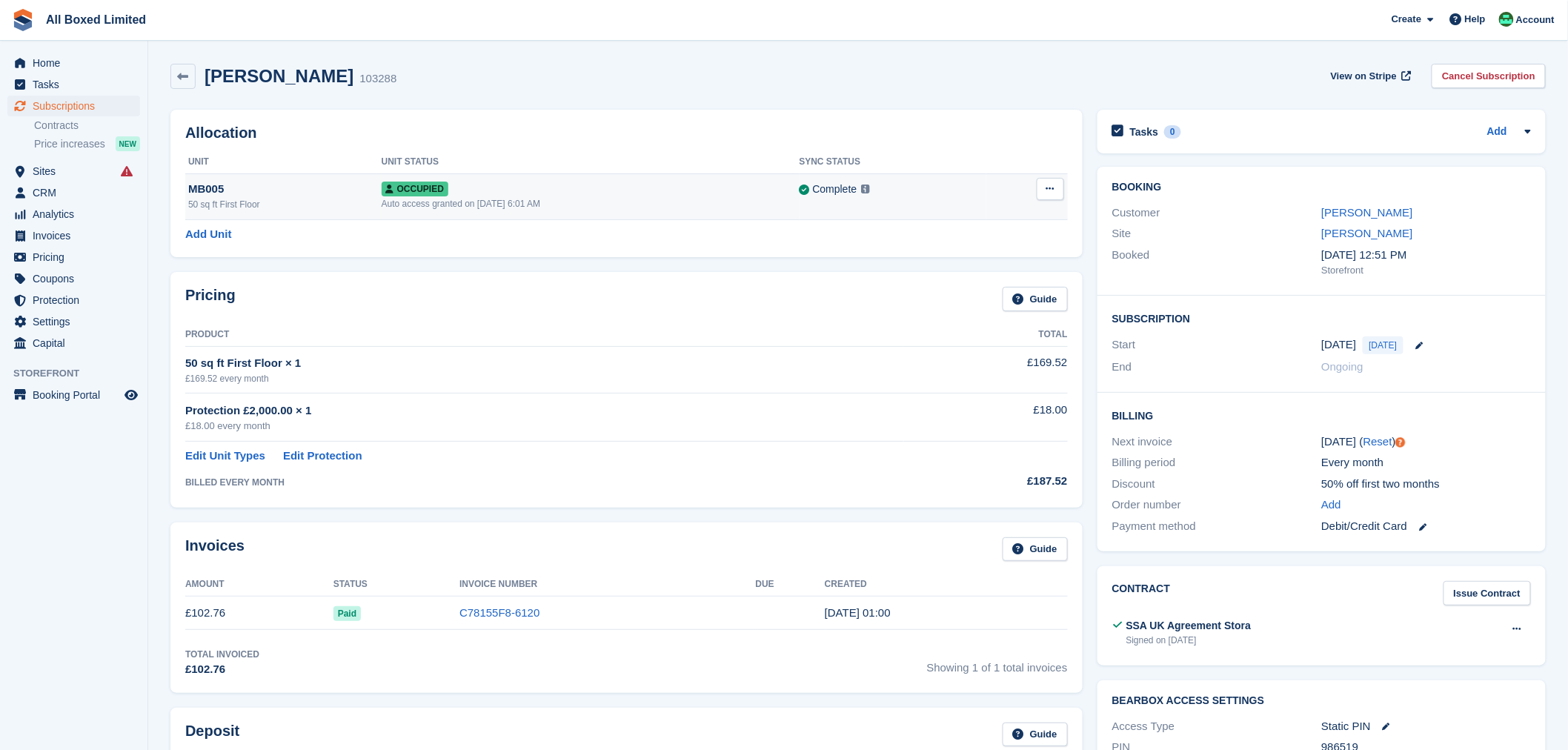
click at [276, 201] on div "50 sq ft First Floor" at bounding box center [285, 205] width 193 height 13
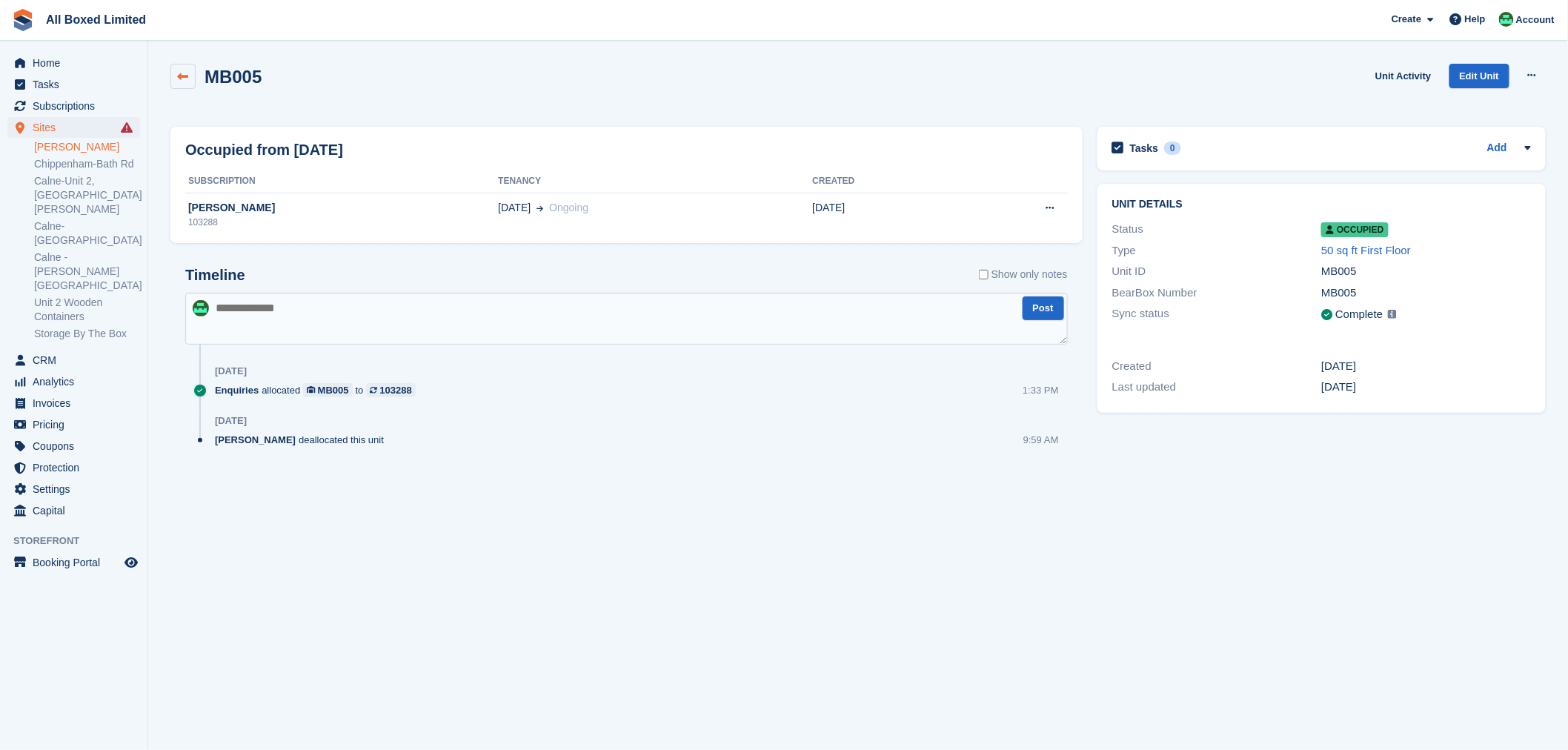
click at [186, 83] on link at bounding box center [183, 77] width 25 height 25
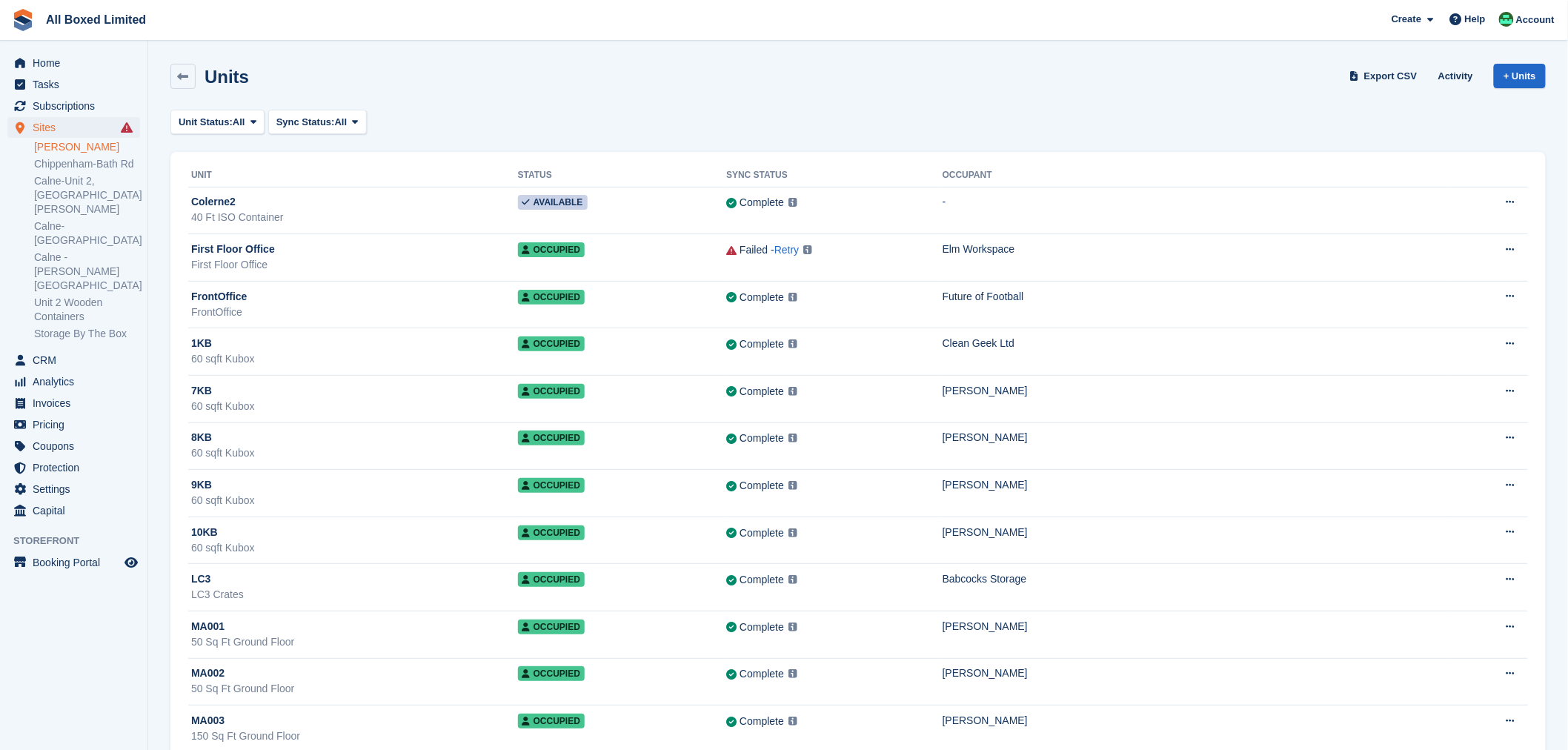
click at [94, 151] on link "[PERSON_NAME]" at bounding box center [87, 146] width 106 height 14
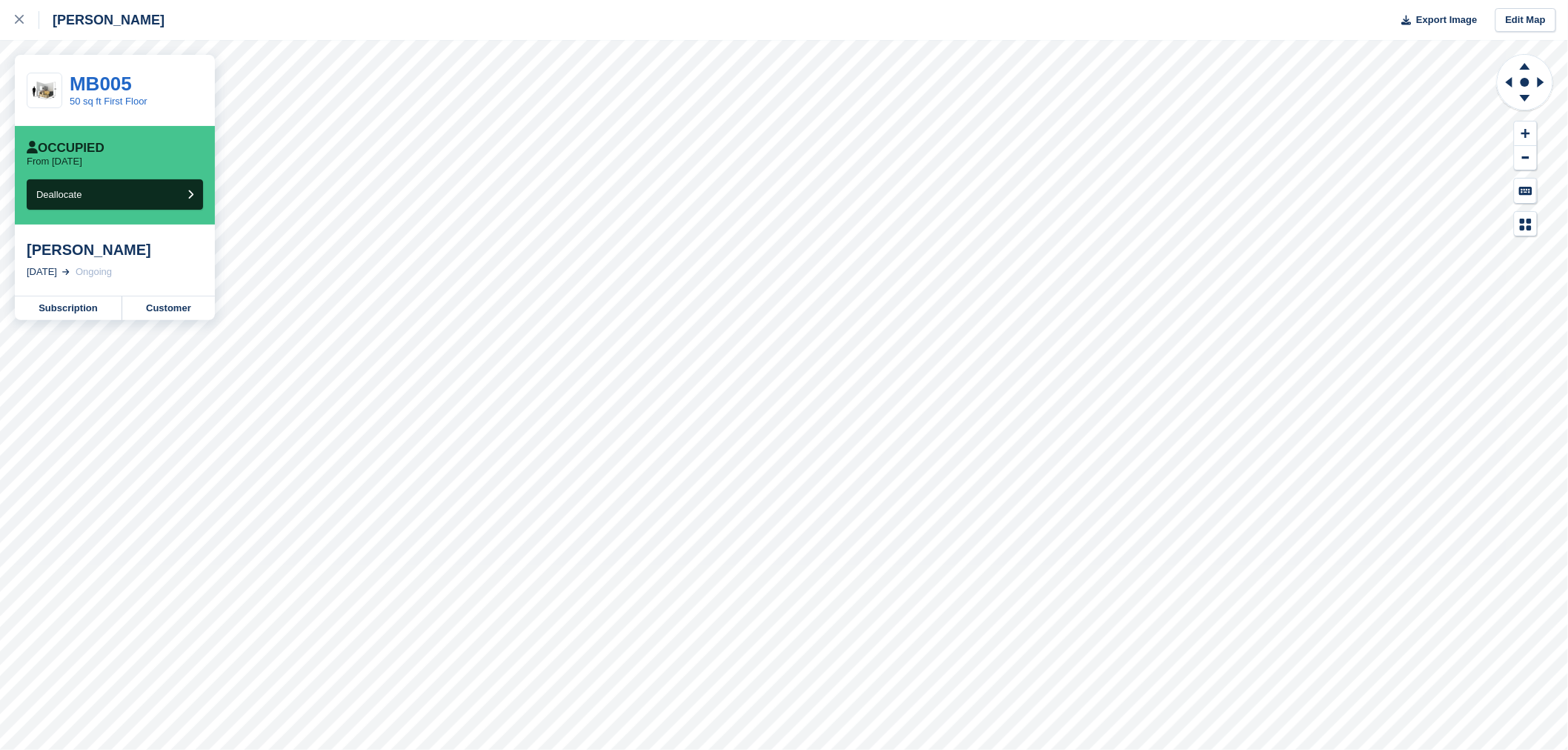
click at [106, 259] on div "Millie Gray" at bounding box center [115, 250] width 176 height 18
drag, startPoint x: 68, startPoint y: 255, endPoint x: 71, endPoint y: 271, distance: 16.3
click at [68, 254] on div "Millie Gray" at bounding box center [115, 250] width 176 height 18
click at [84, 307] on link "Subscription" at bounding box center [69, 308] width 107 height 24
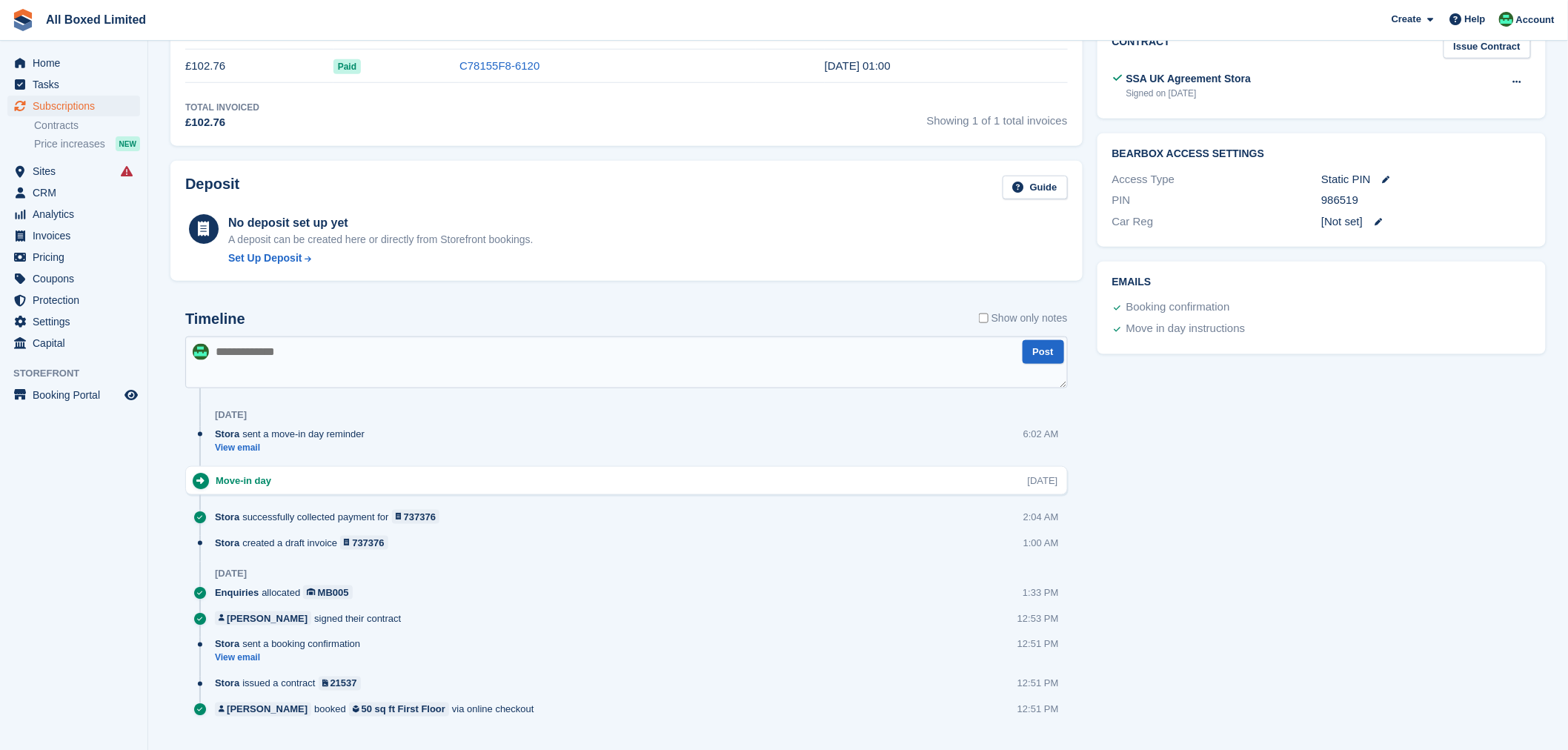
scroll to position [576, 0]
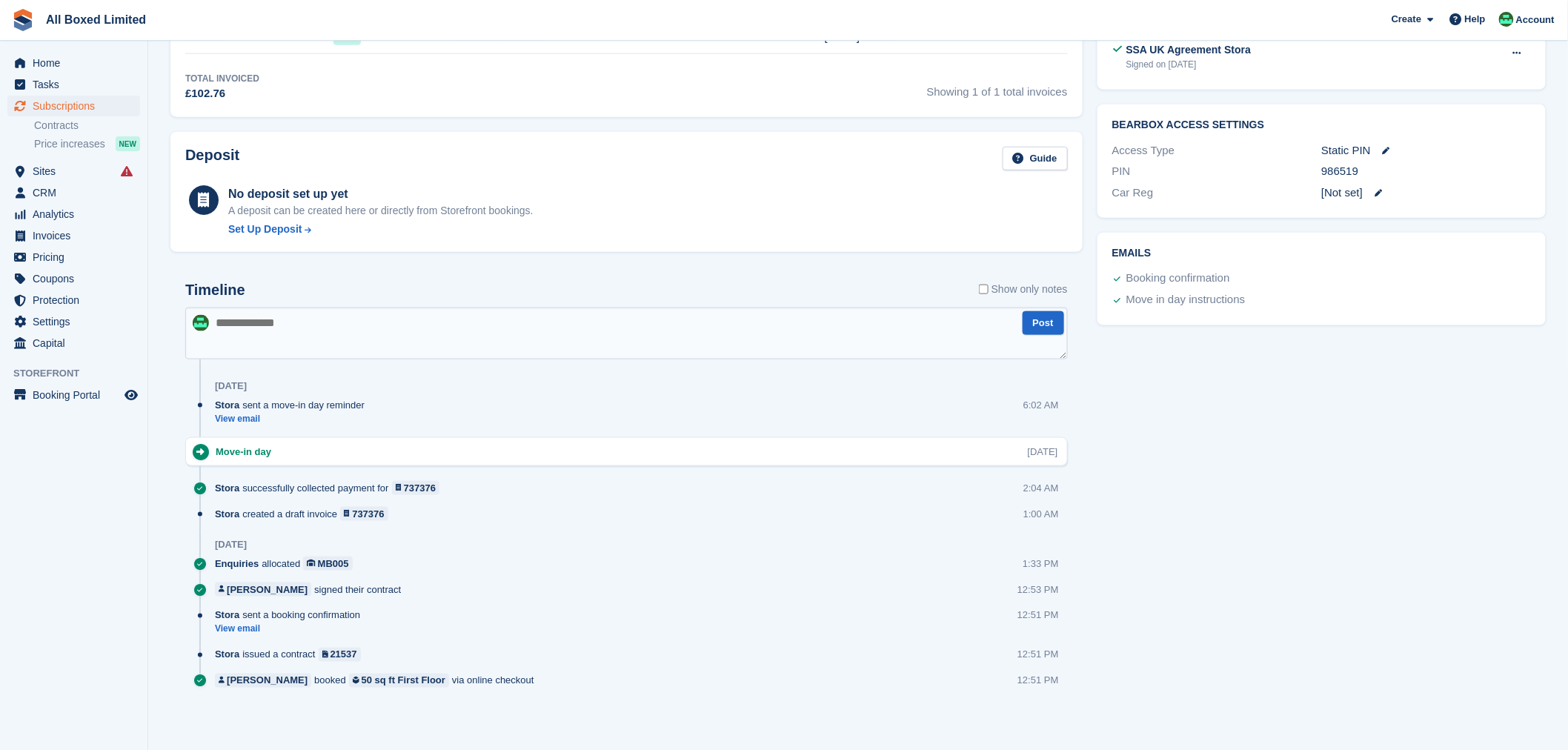
click at [328, 326] on textarea at bounding box center [626, 334] width 882 height 52
type textarea "*"
type textarea "**********"
click at [1039, 324] on button "Post" at bounding box center [1043, 324] width 41 height 25
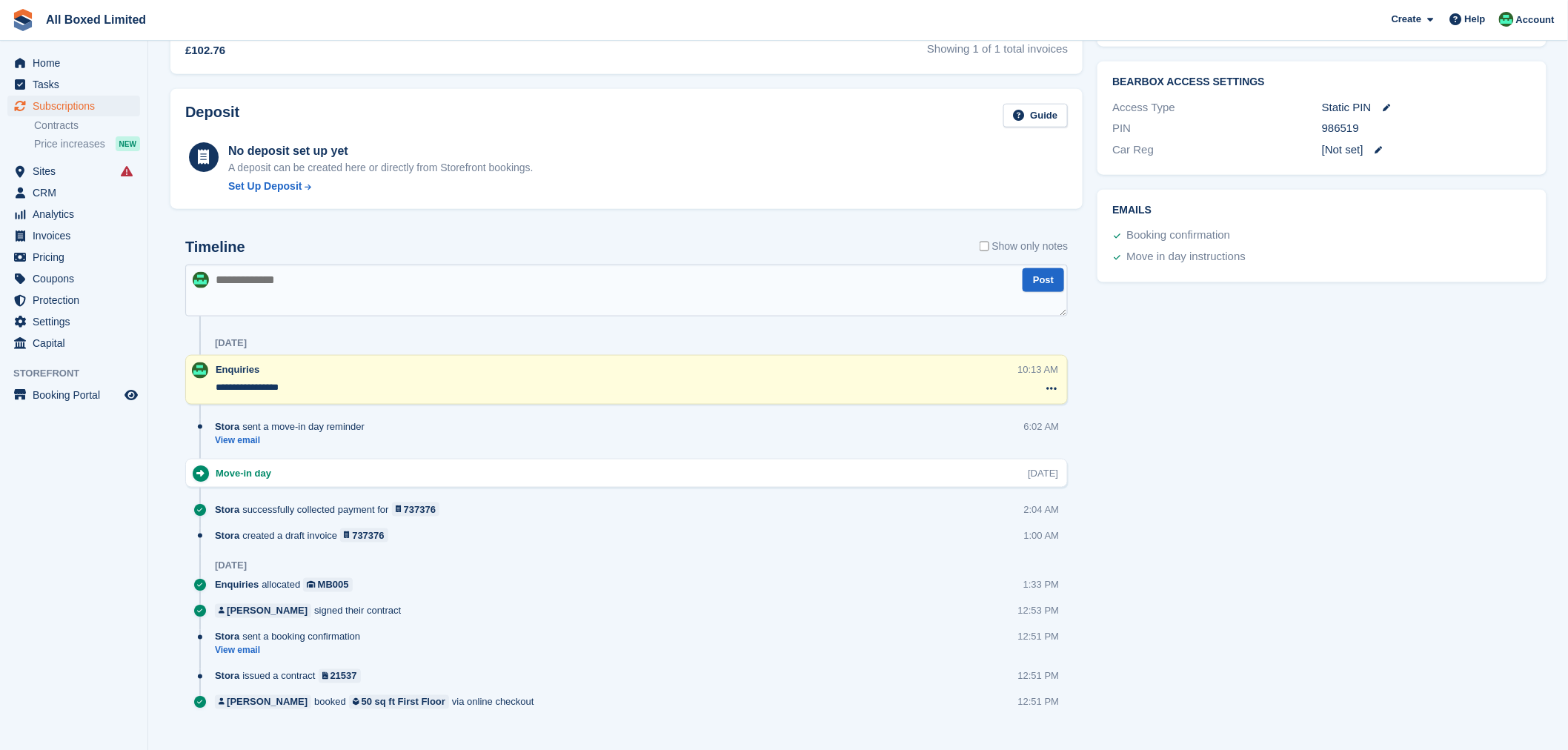
scroll to position [642, 0]
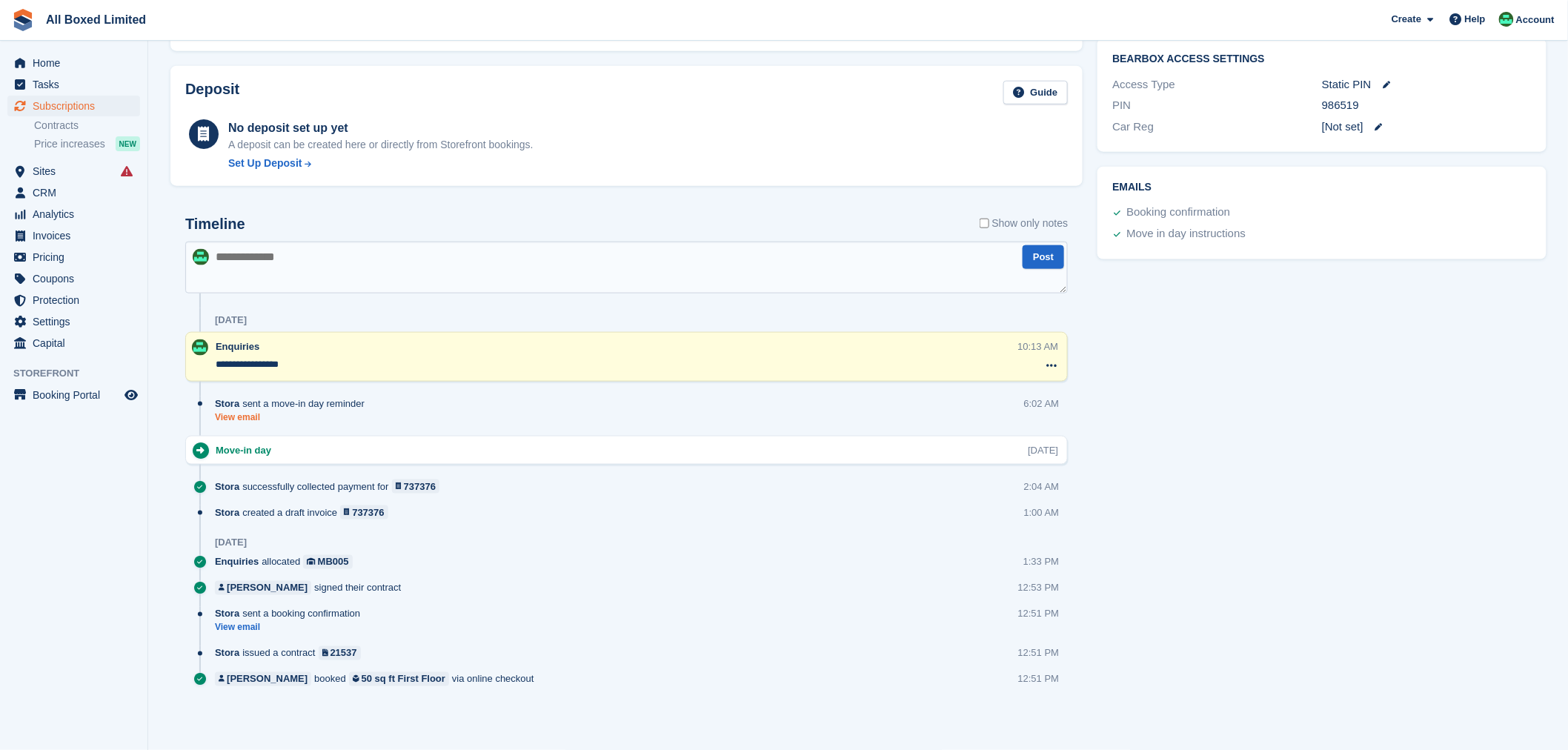
click at [252, 417] on link "View email" at bounding box center [294, 417] width 157 height 12
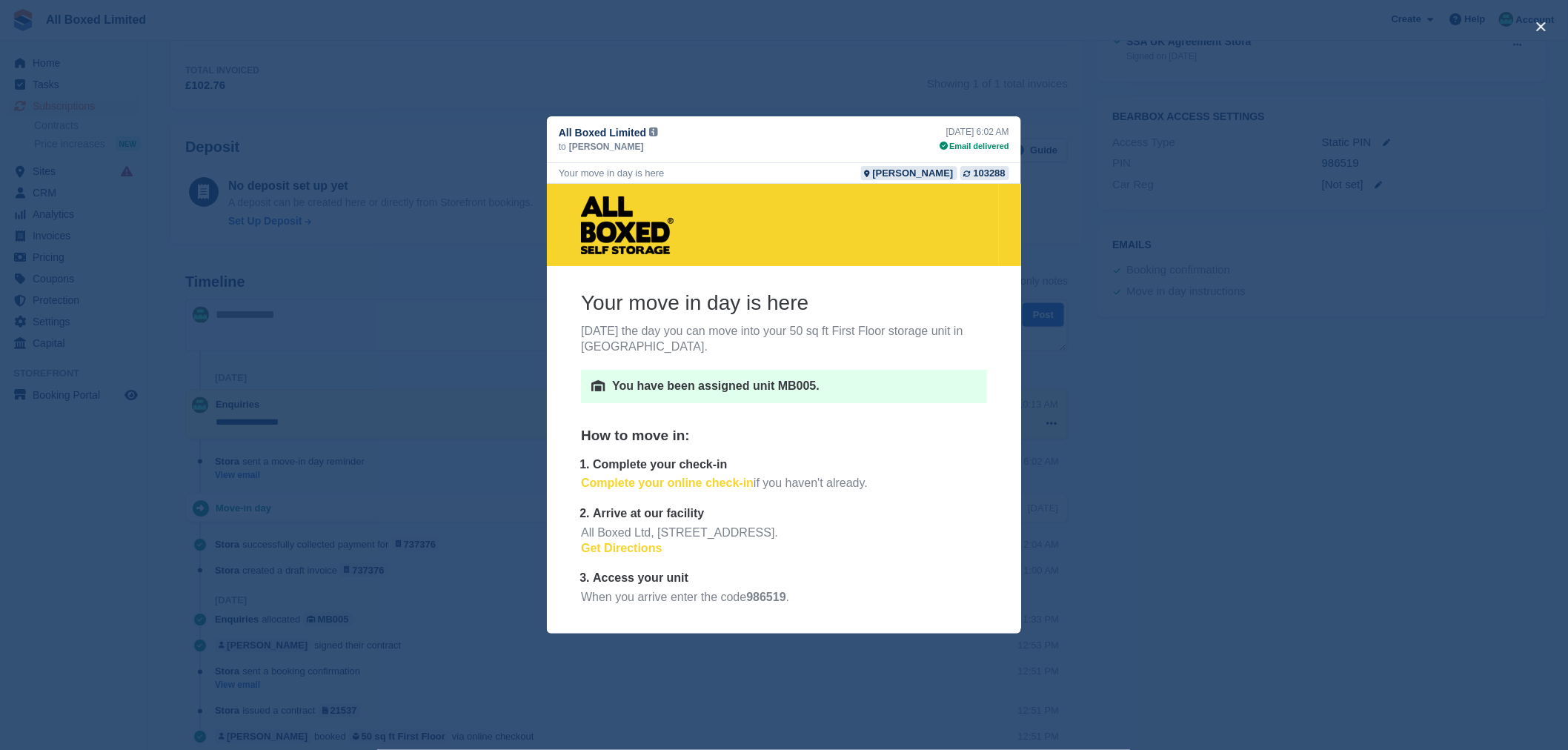
scroll to position [477, 0]
click at [1234, 569] on div "close" at bounding box center [784, 375] width 1568 height 750
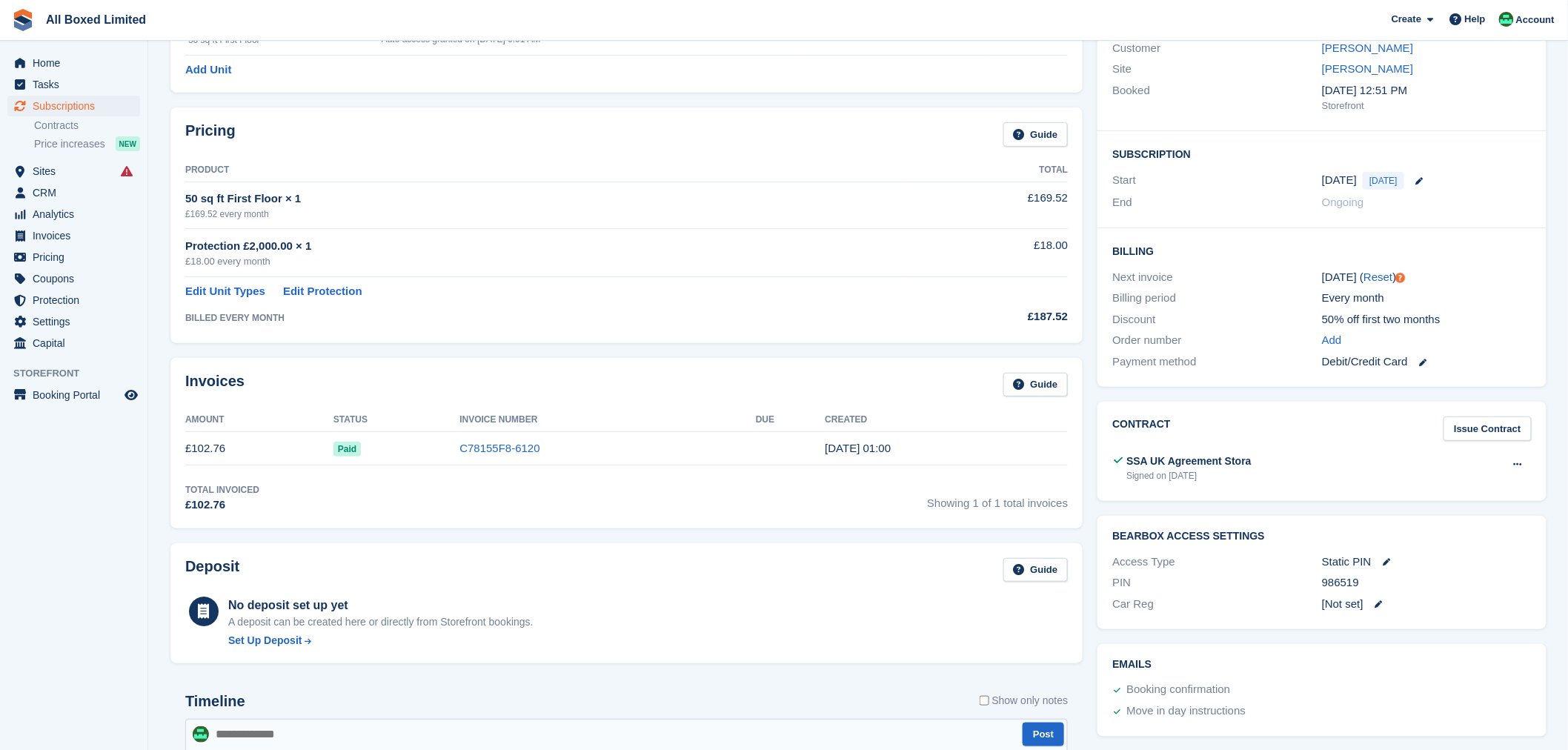
scroll to position [0, 0]
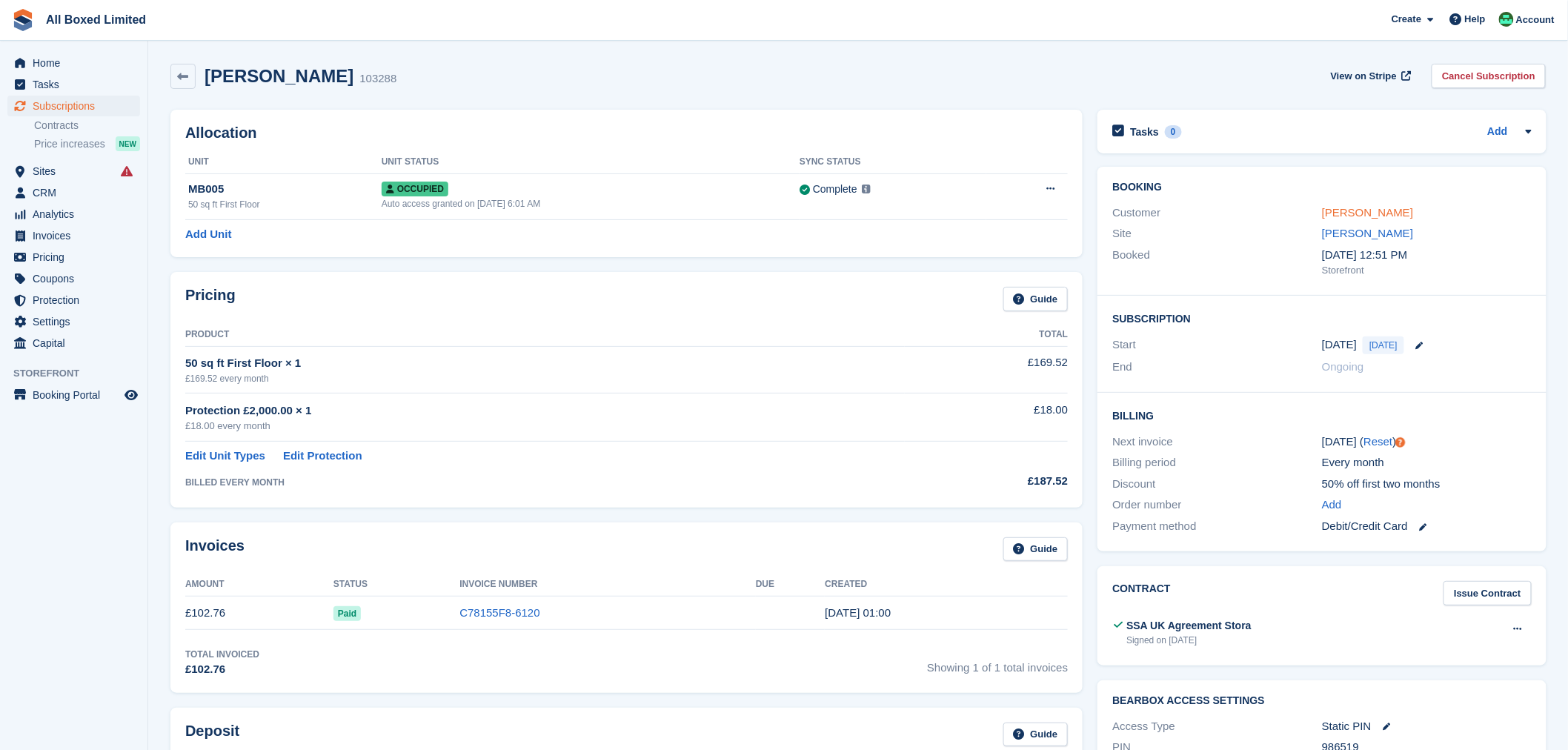
click at [1346, 206] on link "Millie Gray" at bounding box center [1367, 211] width 91 height 12
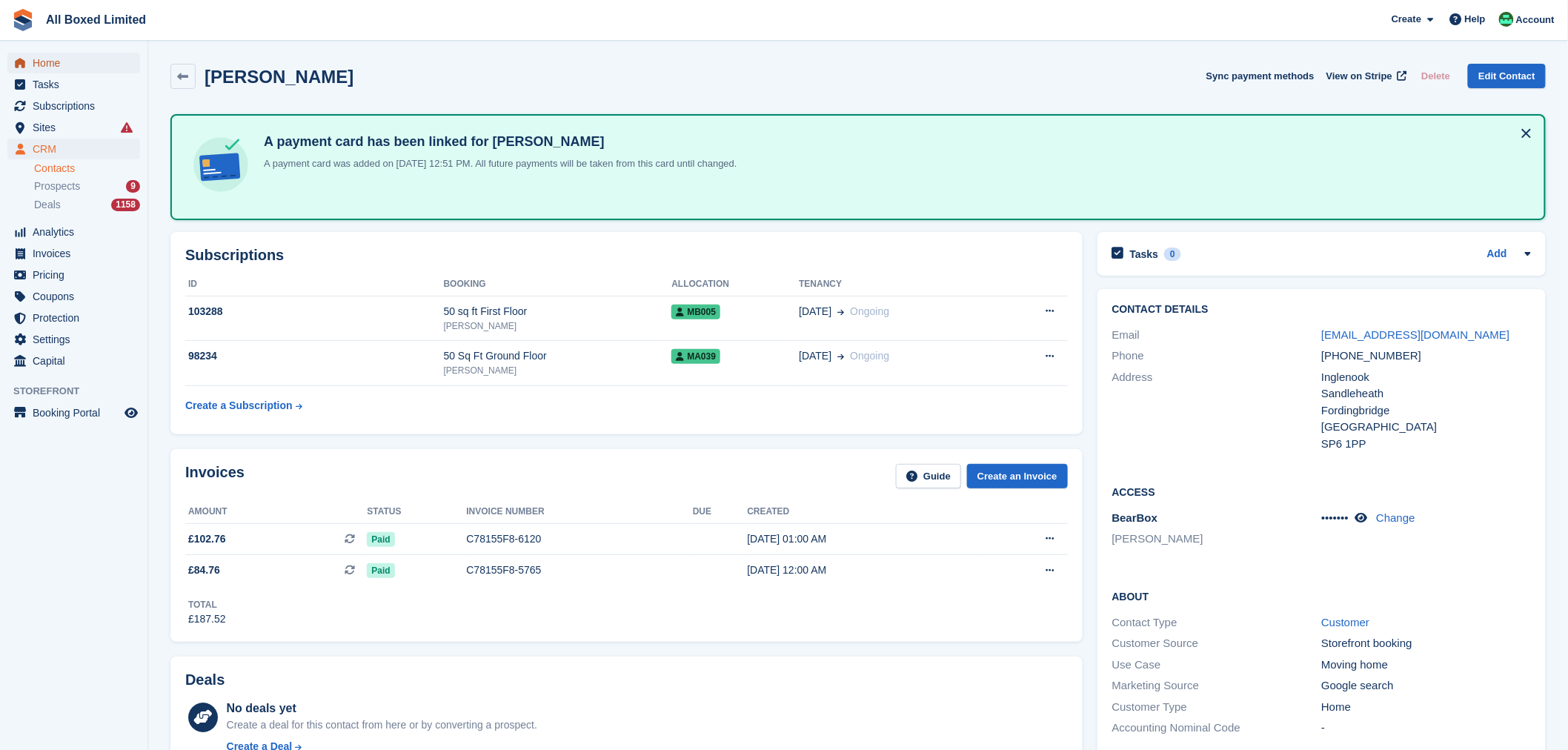
click at [60, 64] on span "Home" at bounding box center [76, 63] width 89 height 21
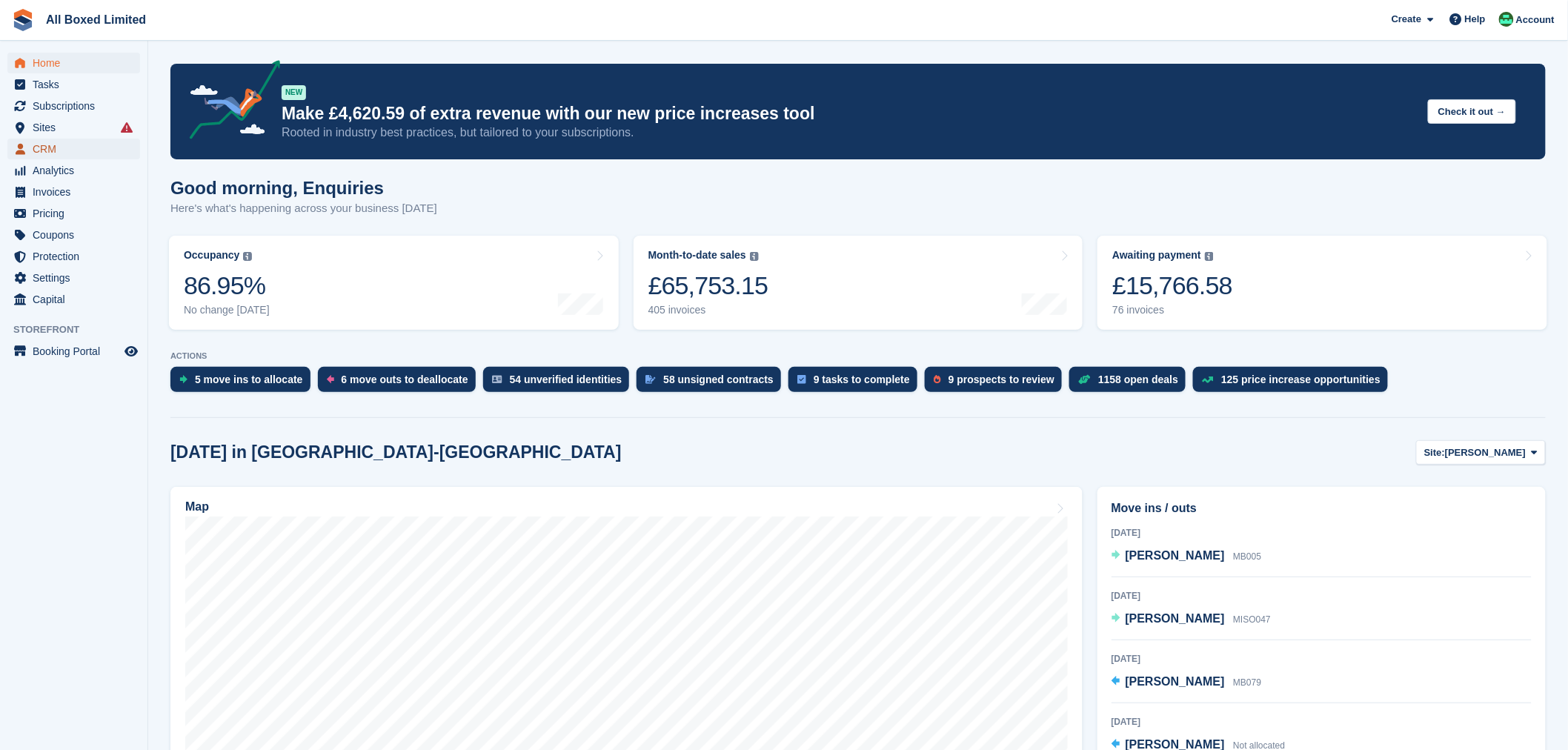
click at [71, 150] on span "CRM" at bounding box center [76, 149] width 89 height 21
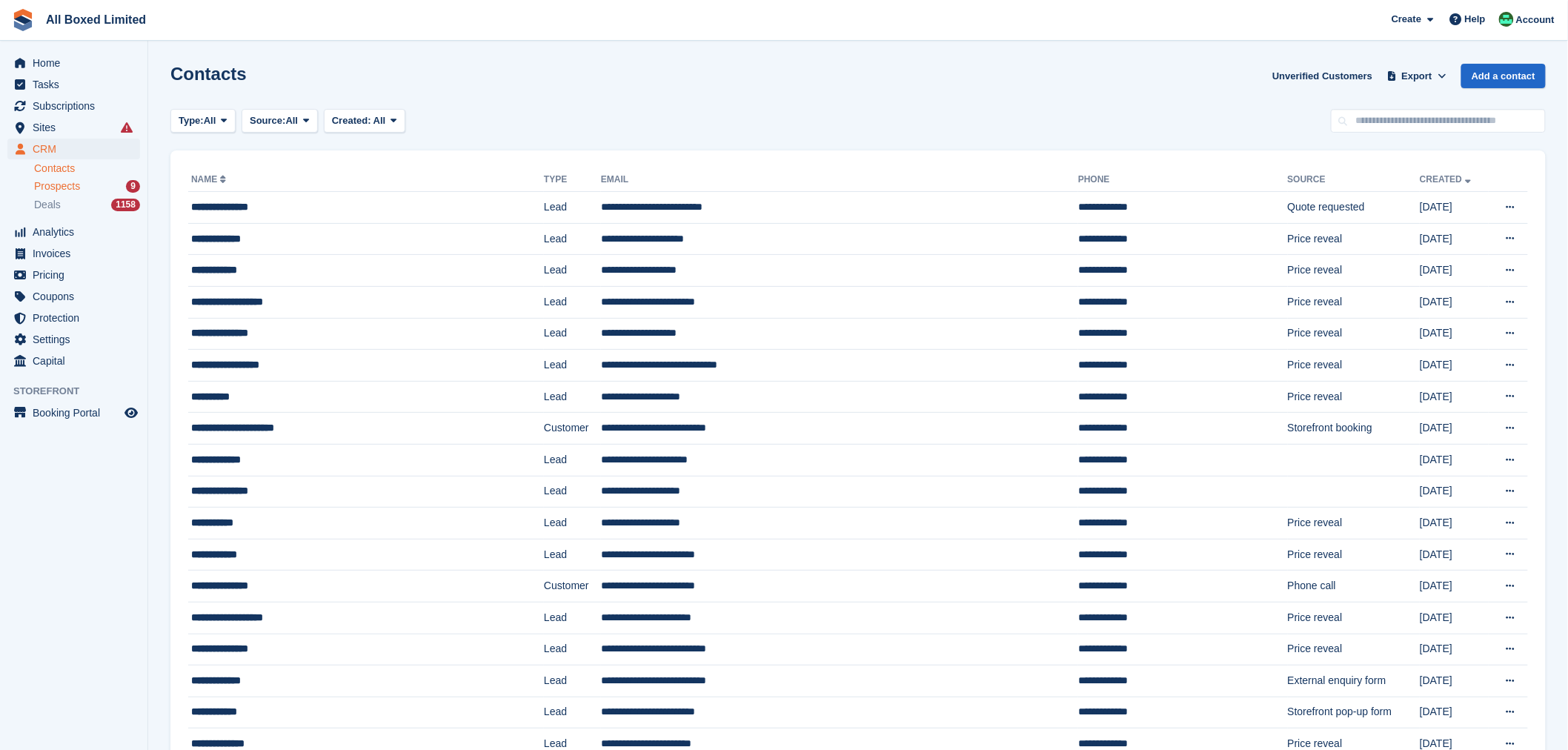
click at [76, 183] on span "Prospects" at bounding box center [57, 187] width 46 height 14
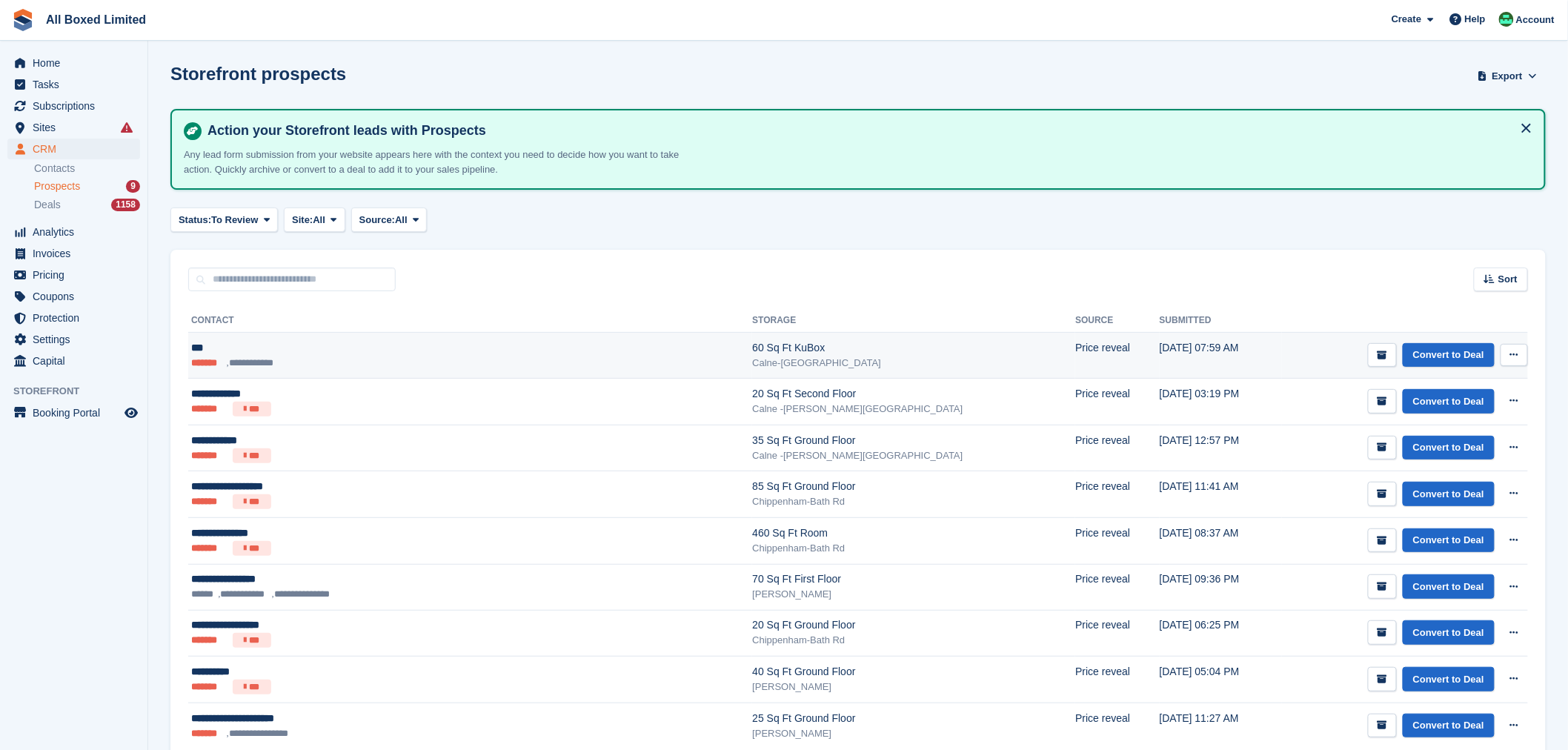
click at [206, 342] on div "***" at bounding box center [373, 348] width 364 height 15
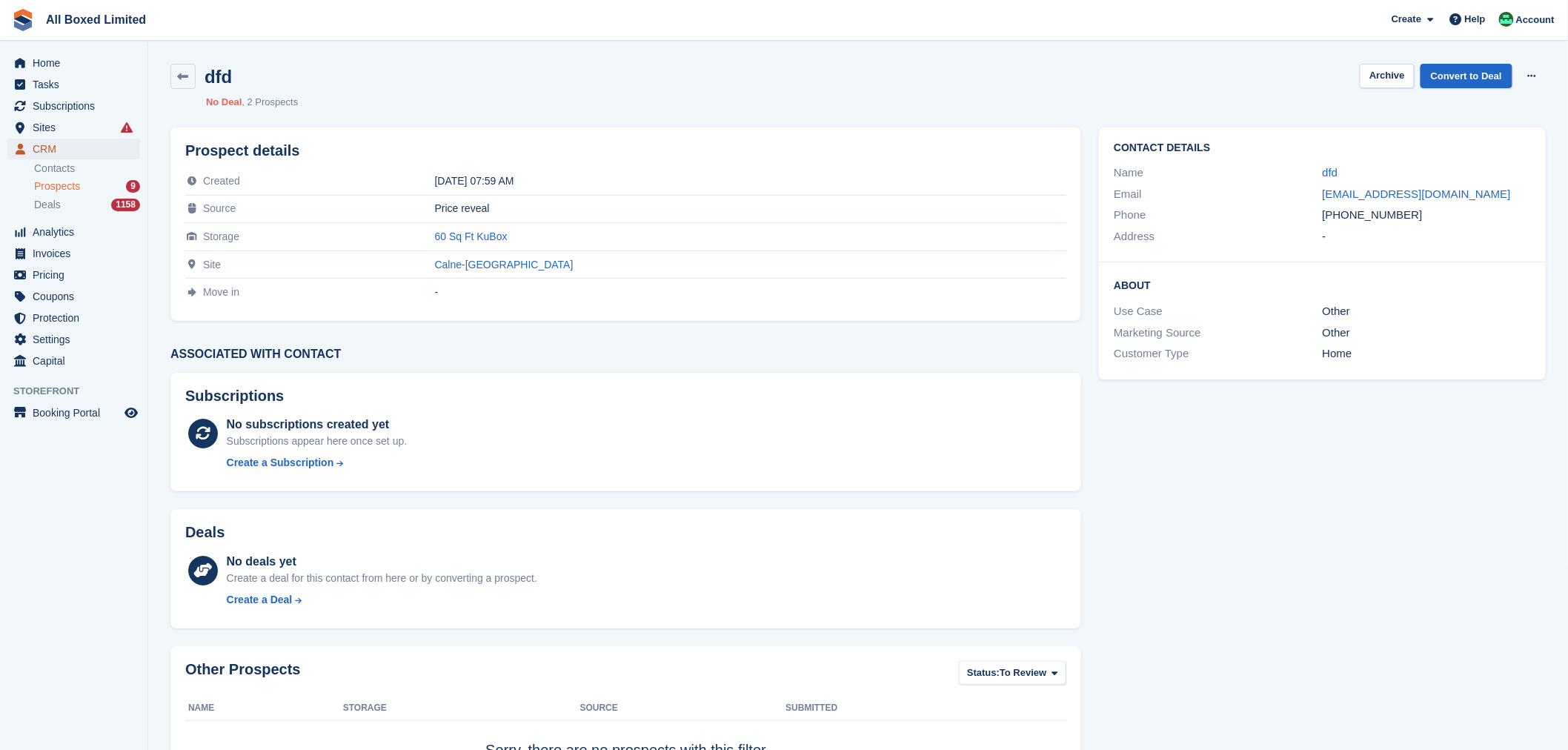
click at [56, 145] on span "CRM" at bounding box center [76, 149] width 89 height 21
